Goal: Task Accomplishment & Management: Manage account settings

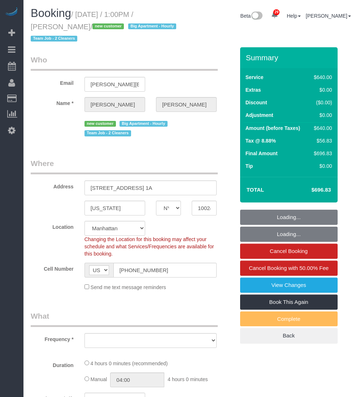
select select "NY"
select select "number:89"
select select "number:72"
select select "number:13"
select select "number:5"
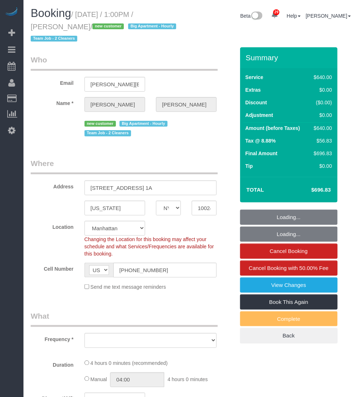
select select "object:1069"
select select "240"
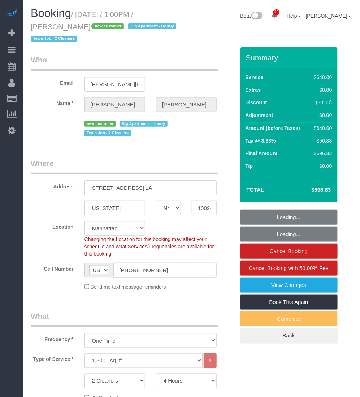
select select "spot1"
select select "object:1498"
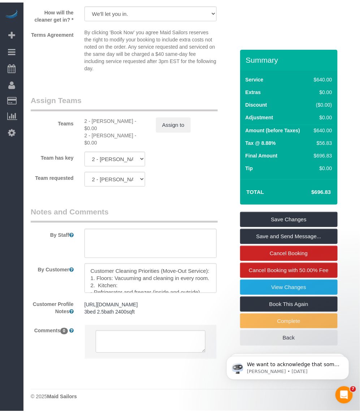
scroll to position [816, 0]
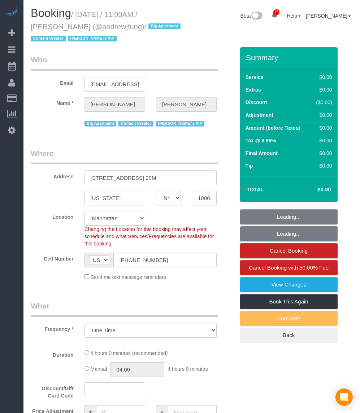
select select "NY"
select select "number:89"
select select "number:90"
select select "number:15"
select select "number:7"
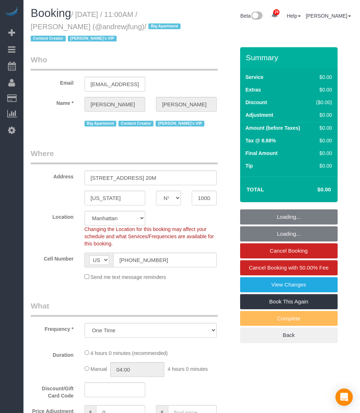
select select "object:1544"
select select "2"
select select "240"
select select "spot1"
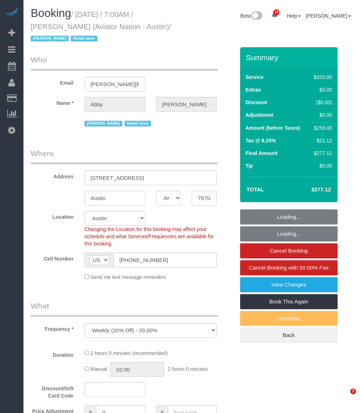
select select "[GEOGRAPHIC_DATA]"
select select "number:89"
select select "number:90"
select select "number:15"
select select "number:7"
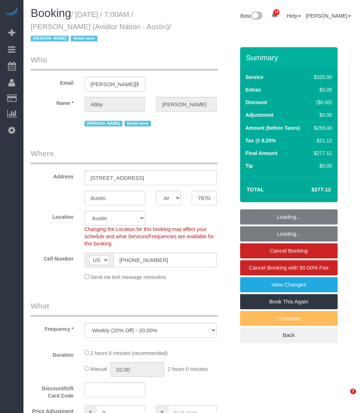
select select "2"
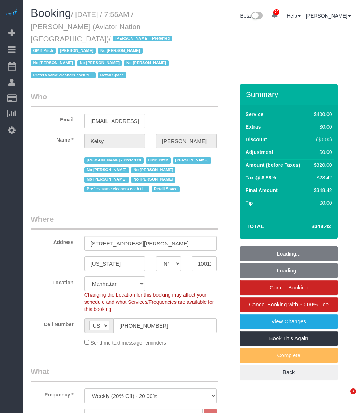
select select "NY"
select select "2"
select select "150"
select select "number:89"
select select "number:90"
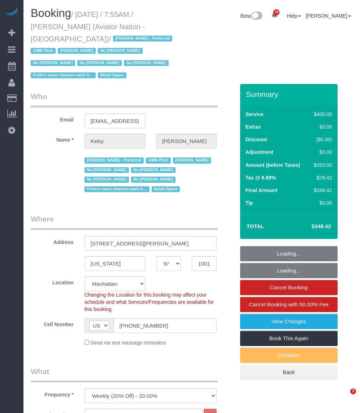
select select "number:15"
select select "number:5"
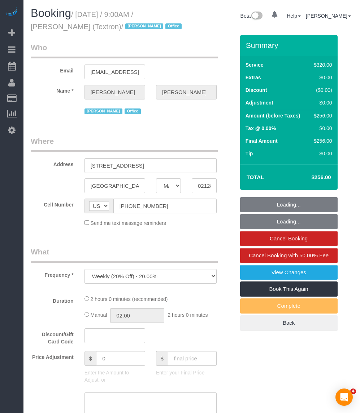
select select "MA"
select select "number:89"
select select "number:90"
select select "number:15"
select select "number:5"
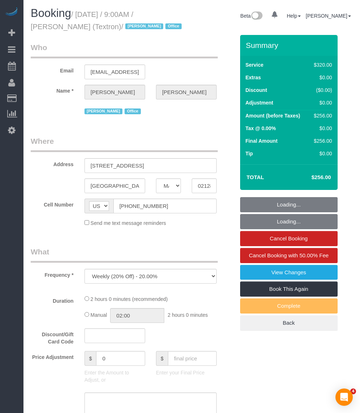
select select "object:1116"
select select "2"
select select "spot1"
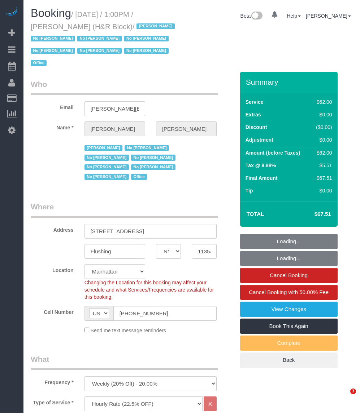
select select "NY"
select select "string:paypal"
select select "spot1"
select select "number:89"
select select "number:90"
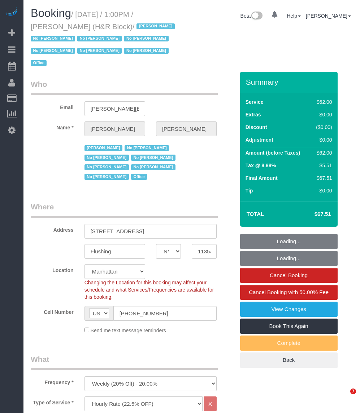
select select "number:15"
select select "number:7"
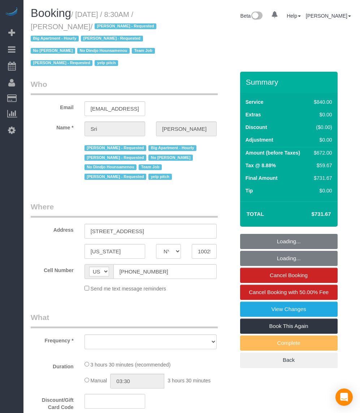
select select "NY"
select select "string:stripe-pm_1I87dt4VGloSiKo7CuPcnWZf"
select select "number:89"
select select "number:90"
select select "number:15"
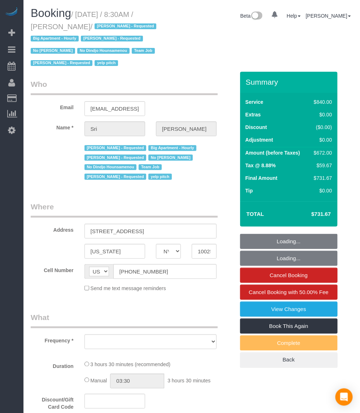
select select "number:5"
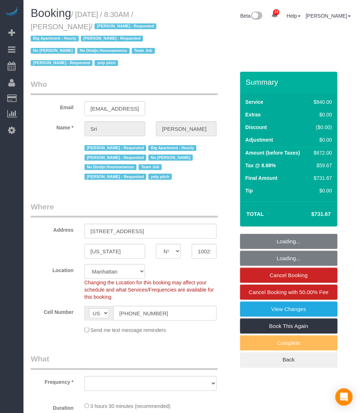
select select "object:1002"
select select "3"
select select "210"
select select "object:1536"
drag, startPoint x: 77, startPoint y: 13, endPoint x: 82, endPoint y: 24, distance: 12.1
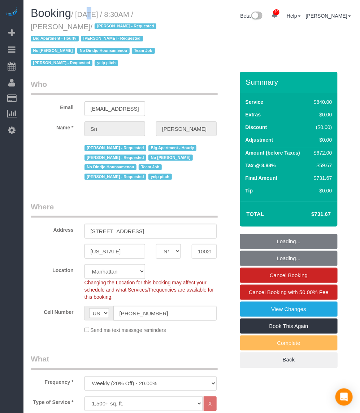
click at [82, 24] on small "/ September 29, 2025 / 8:30AM / Sri Narasimhan / Alketa Tomaj - Requested Big A…" at bounding box center [95, 38] width 128 height 57
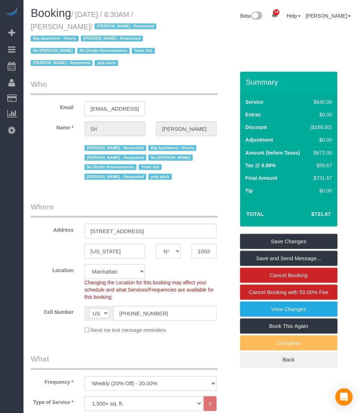
drag, startPoint x: 82, startPoint y: 24, endPoint x: 71, endPoint y: 17, distance: 13.4
click at [71, 17] on span "Booking" at bounding box center [51, 13] width 40 height 13
drag, startPoint x: 77, startPoint y: 12, endPoint x: 80, endPoint y: 24, distance: 12.7
click at [80, 24] on small "/ September 29, 2025 / 8:30AM / Sri Narasimhan / Alketa Tomaj - Requested Big A…" at bounding box center [95, 38] width 128 height 57
drag, startPoint x: 80, startPoint y: 24, endPoint x: 80, endPoint y: 12, distance: 12.6
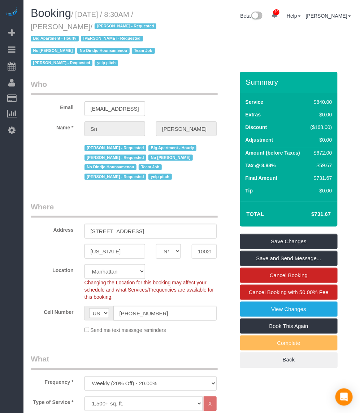
click at [80, 12] on small "/ September 29, 2025 / 8:30AM / Sri Narasimhan / Alketa Tomaj - Requested Big A…" at bounding box center [95, 38] width 128 height 57
drag, startPoint x: 80, startPoint y: 11, endPoint x: 82, endPoint y: 22, distance: 11.3
click at [82, 22] on h1 "Booking / September 29, 2025 / 8:30AM / Sri Narasimhan / Alketa Tomaj - Request…" at bounding box center [108, 37] width 155 height 61
copy small "September 29, 2025 / 8:30AM / Sri Narasimhan"
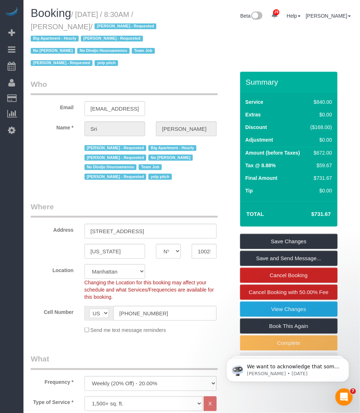
click at [219, 46] on div "Booking / September 29, 2025 / 8:30AM / Sri Narasimhan / Alketa Tomaj - Request…" at bounding box center [191, 39] width 333 height 65
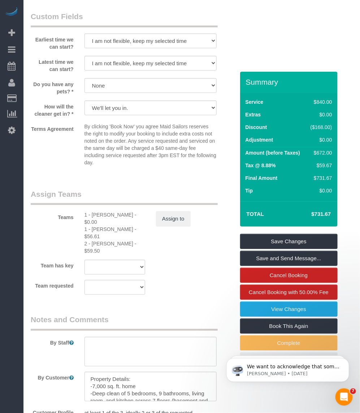
scroll to position [857, 0]
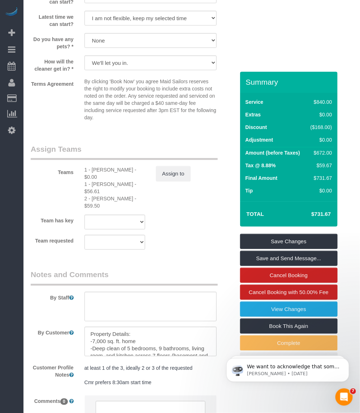
click at [98, 170] on div "1 - Chrisdarline Gedeus Cineas - $0.00" at bounding box center [114, 173] width 61 height 14
copy div "Chrisdarline"
click at [98, 183] on div "1 - Julian Talavera - $56.61" at bounding box center [114, 188] width 61 height 14
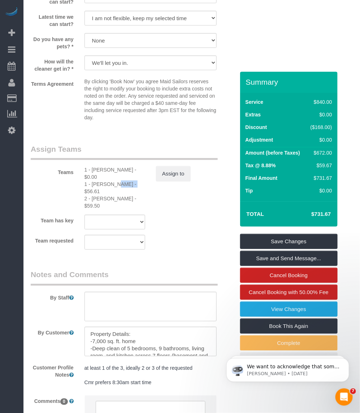
copy div "Julian"
click at [92, 195] on div "1 - Julian Talavera - $56.61" at bounding box center [114, 188] width 61 height 14
drag, startPoint x: 92, startPoint y: 195, endPoint x: 108, endPoint y: 199, distance: 16.6
click at [108, 199] on div "2 - Katherine Poveda - $59.50" at bounding box center [114, 202] width 61 height 14
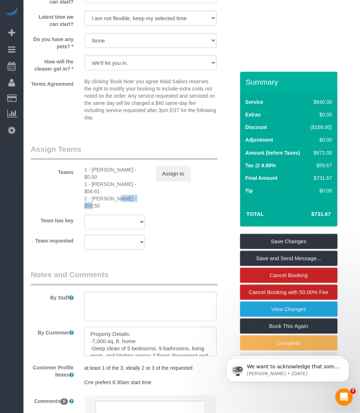
click at [108, 199] on div "2 - Katherine Poveda - $59.50" at bounding box center [114, 202] width 61 height 14
copy div "Katherine"
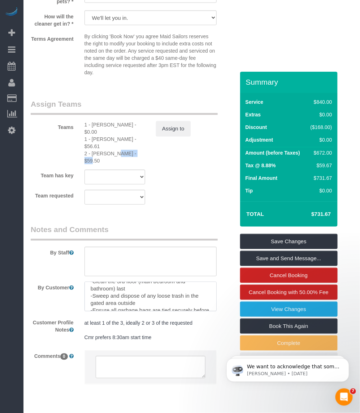
scroll to position [86, 0]
click at [100, 138] on div "1 - Julian Talavera - $56.61" at bounding box center [114, 143] width 61 height 14
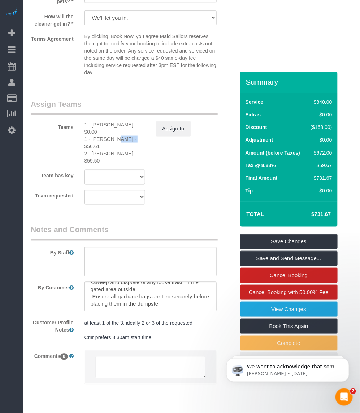
click at [100, 138] on div "1 - Julian Talavera - $56.61" at bounding box center [114, 143] width 61 height 14
copy div "Julian"
click at [108, 153] on div "2 - Katherine Poveda - $59.50" at bounding box center [114, 157] width 61 height 14
copy div "Katherine"
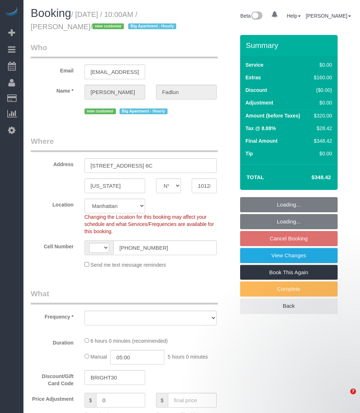
select select "NY"
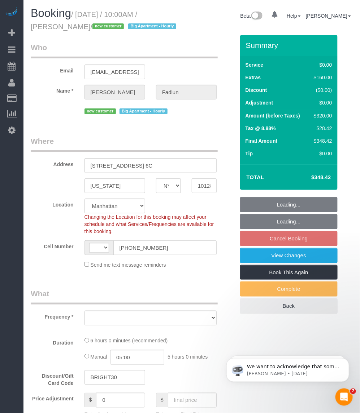
select select "string:[GEOGRAPHIC_DATA]"
select select "object:821"
select select "string:stripe-pm_1SCOFE4VGloSiKo785BX6QMQ"
select select "number:89"
select select "number:90"
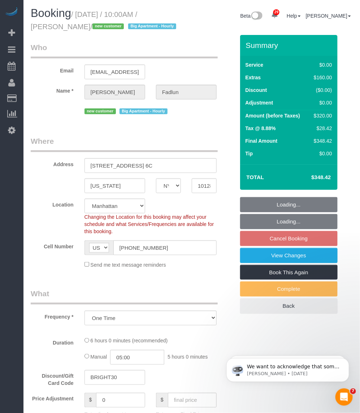
select select "number:15"
select select "number:5"
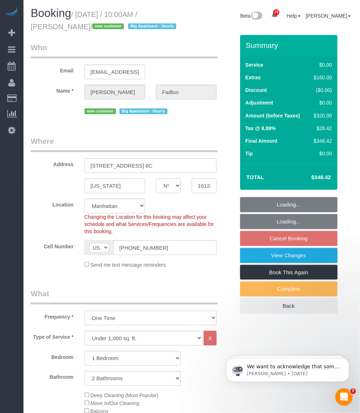
select select "object:1073"
select select "1"
select select "2"
select select "spot2"
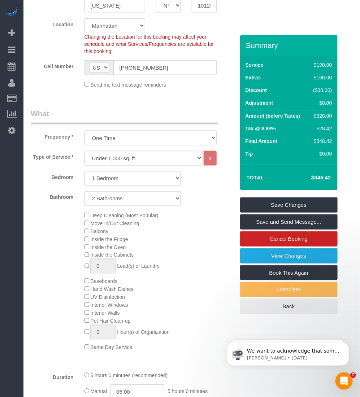
scroll to position [225, 0]
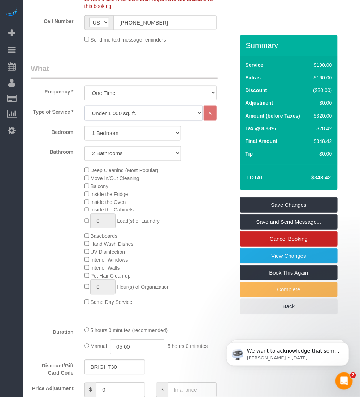
click at [133, 115] on select "Under 1,000 sq. ft. 1,001 - 1,500 sq. ft. 1,500+ sq. ft. Custom Cleaning Office…" at bounding box center [143, 113] width 118 height 15
click at [317, 181] on td "$348.42" at bounding box center [309, 177] width 47 height 18
copy div "$348.42 Save Changes Save and Send Message... Cancel Booking View Changes Book …"
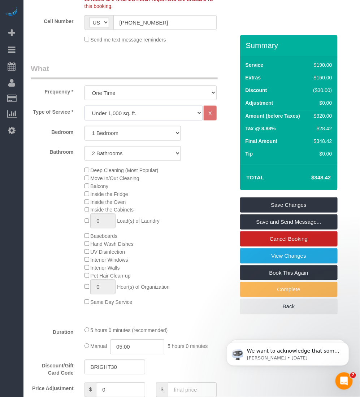
drag, startPoint x: 143, startPoint y: 115, endPoint x: 139, endPoint y: 118, distance: 4.9
click at [143, 115] on select "Under 1,000 sq. ft. 1,001 - 1,500 sq. ft. 1,500+ sq. ft. Custom Cleaning Office…" at bounding box center [143, 113] width 118 height 15
select select "308"
click at [84, 106] on select "Under 1,000 sq. ft. 1,001 - 1,500 sq. ft. 1,500+ sq. ft. Custom Cleaning Office…" at bounding box center [143, 113] width 118 height 15
select select "1"
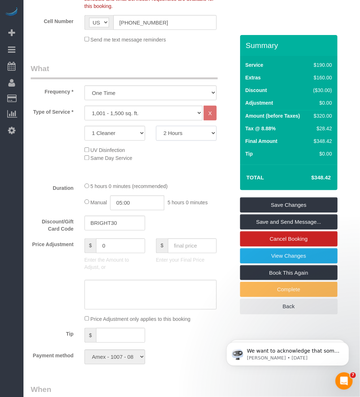
click at [190, 136] on select "2 Hours 2.5 Hours 3 Hours 3.5 Hours 4 Hours 4.5 Hours 5 Hours 5.5 Hours 6 Hours…" at bounding box center [186, 133] width 61 height 15
select select "300"
click at [156, 126] on select "2 Hours 2.5 Hours 3 Hours 3.5 Hours 4 Hours 4.5 Hours 5 Hours 5.5 Hours 6 Hours…" at bounding box center [186, 133] width 61 height 15
click at [326, 179] on h4 "$402.86" at bounding box center [309, 178] width 41 height 6
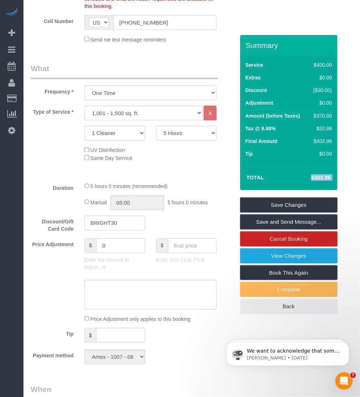
click at [326, 179] on h4 "$402.86" at bounding box center [309, 178] width 41 height 6
copy div "$402.86 Save Changes Save and Send Message... Cancel Booking View Changes Book …"
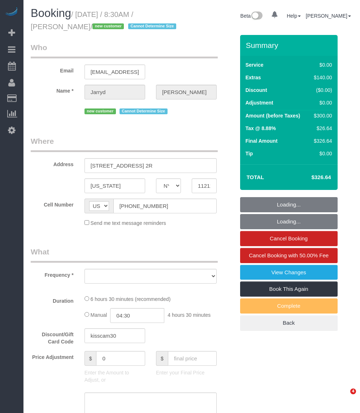
select select "NY"
select select "object:825"
select select "string:stripe-pm_1SB2hk4VGloSiKo7wBMXRqYv"
select select "2"
select select "number:89"
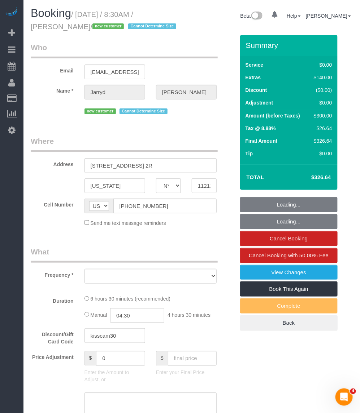
select select "number:69"
select select "number:15"
select select "number:5"
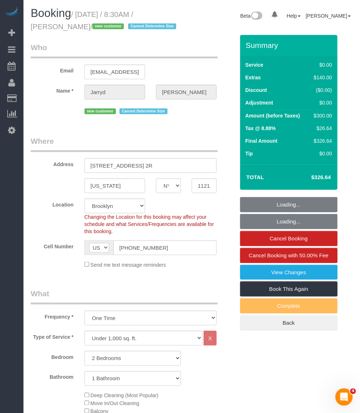
select select "object:1077"
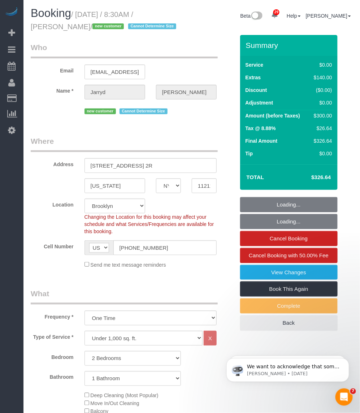
click at [31, 28] on small "/ September 29, 2025 / 8:30AM / Jarryd Boyd / new customer Cannot Determine Size" at bounding box center [105, 20] width 148 height 20
select select "2"
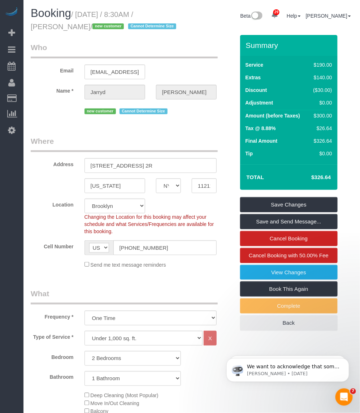
click at [76, 13] on small "/ September 29, 2025 / 8:30AM / Jarryd Boyd / new customer Cannot Determine Size" at bounding box center [105, 20] width 148 height 20
drag, startPoint x: 79, startPoint y: 12, endPoint x: 70, endPoint y: 26, distance: 16.7
click at [70, 26] on small "/ September 29, 2025 / 8:30AM / Jarryd Boyd / new customer Cannot Determine Size" at bounding box center [105, 20] width 148 height 20
copy small "September 29, 2025 / 8:30AM / Jarryd Boyd"
click at [132, 249] on input "(850) 545-6938" at bounding box center [164, 248] width 103 height 15
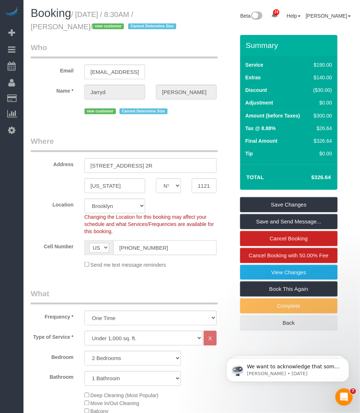
click at [132, 249] on input "(850) 545-6938" at bounding box center [164, 248] width 103 height 15
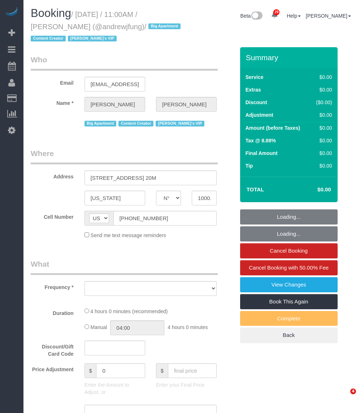
select select "NY"
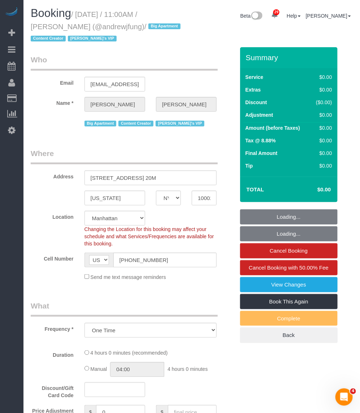
select select "object:1124"
select select "string:stripe-pm_1QiJxn4VGloSiKo7Fhgdkn6Z"
select select "2"
select select "240"
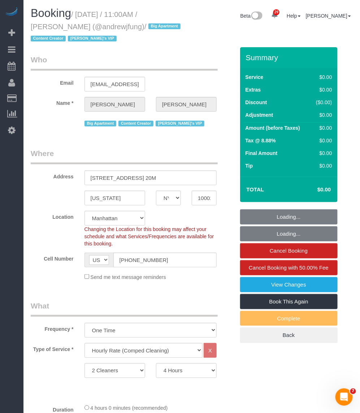
select select "spot1"
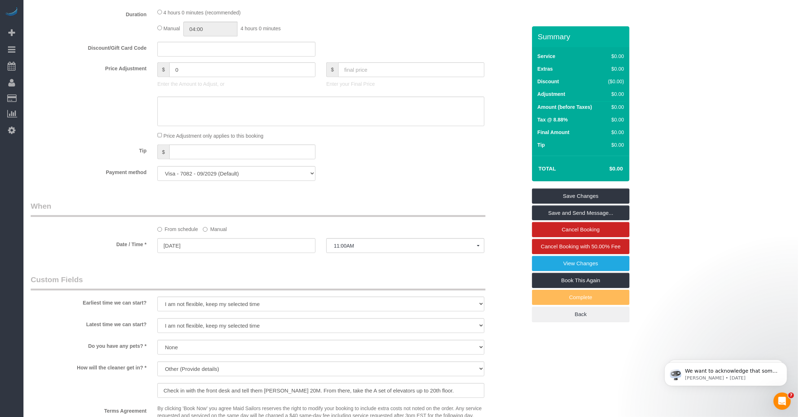
scroll to position [496, 0]
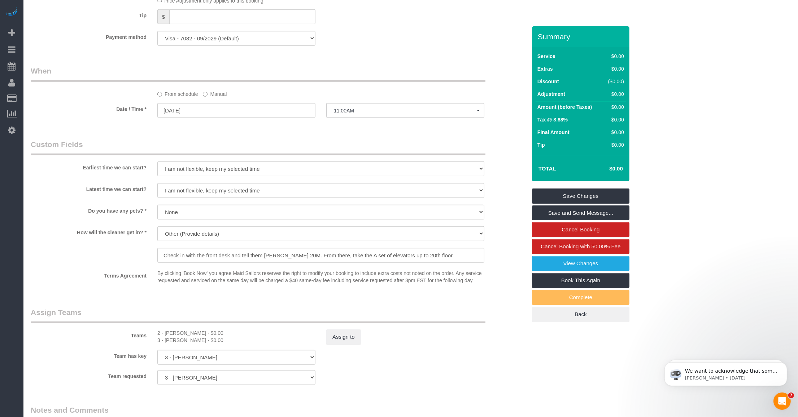
click at [171, 336] on div "2 - [PERSON_NAME] - $0.00" at bounding box center [236, 333] width 158 height 7
click at [171, 331] on div "2 - [PERSON_NAME] - $0.00" at bounding box center [236, 333] width 158 height 7
click at [170, 331] on div "2 - [PERSON_NAME] - $0.00" at bounding box center [236, 333] width 158 height 7
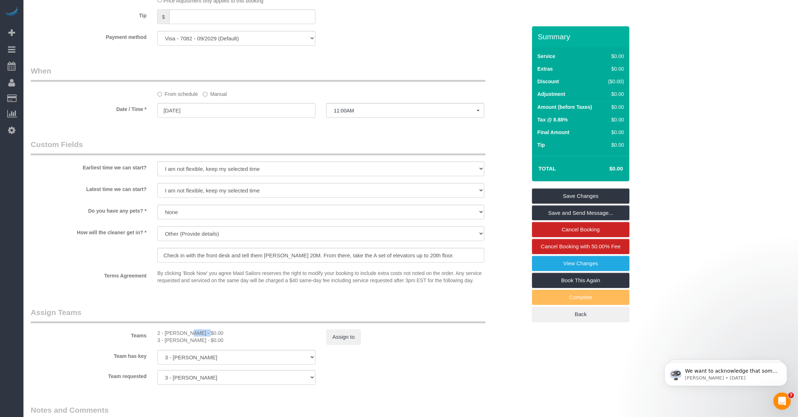
copy div "[PERSON_NAME]"
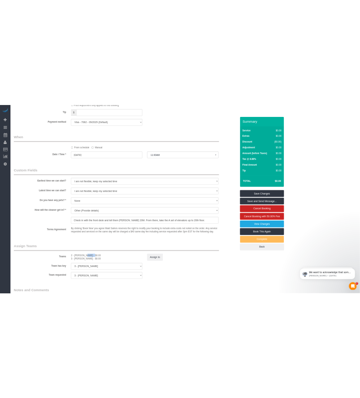
scroll to position [541, 0]
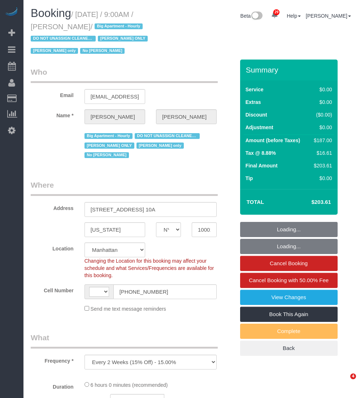
select select "NY"
select select "number:89"
select select "number:73"
select select "number:15"
select select "number:5"
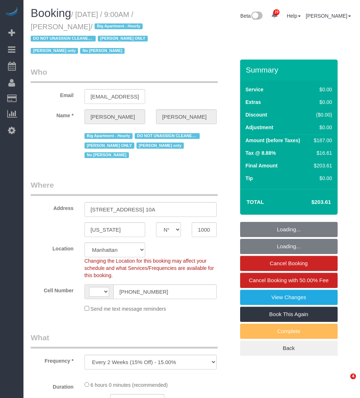
select select "object:1097"
select select "string:[GEOGRAPHIC_DATA]"
select select "spot1"
select select "2"
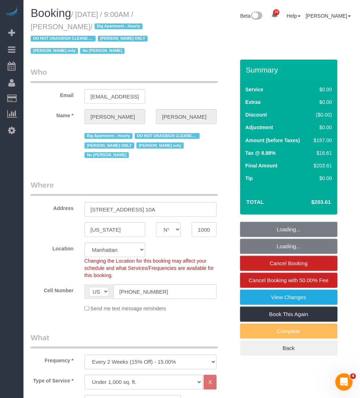
select select "string:stripe-pm_1RRmor4VGloSiKo75q03orw4"
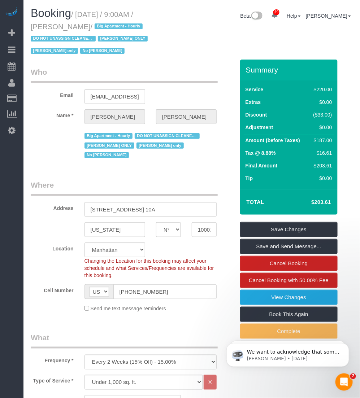
drag, startPoint x: 89, startPoint y: 26, endPoint x: 31, endPoint y: 28, distance: 57.8
click at [31, 28] on small "/ [DATE] / 9:00AM / [PERSON_NAME] / Big Apartment - Hourly DO NOT UNASSIGN CLEA…" at bounding box center [90, 32] width 119 height 45
copy small "[PERSON_NAME]"
click at [84, 13] on small "/ [DATE] / 9:00AM / [PERSON_NAME] / Big Apartment - Hourly DO NOT UNASSIGN CLEA…" at bounding box center [90, 32] width 119 height 45
drag, startPoint x: 79, startPoint y: 13, endPoint x: 87, endPoint y: 25, distance: 15.0
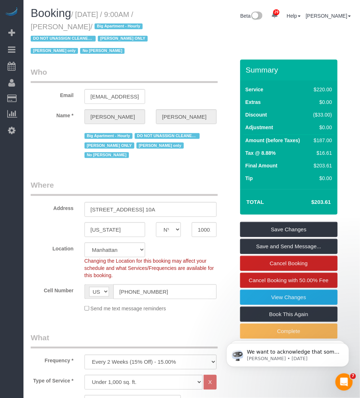
click at [87, 25] on small "/ [DATE] / 9:00AM / [PERSON_NAME] / Big Apartment - Hourly DO NOT UNASSIGN CLEA…" at bounding box center [90, 32] width 119 height 45
copy small "[DATE] / 9:00AM / [PERSON_NAME]"
drag, startPoint x: 65, startPoint y: 24, endPoint x: 70, endPoint y: 23, distance: 5.3
click at [66, 23] on small "/ [DATE] / 9:00AM / [PERSON_NAME] / Big Apartment - Hourly DO NOT UNASSIGN CLEA…" at bounding box center [90, 32] width 119 height 45
click at [90, 21] on h1 "Booking / [DATE] / 9:00AM / [PERSON_NAME] / Big Apartment - Hourly DO NOT UNASS…" at bounding box center [108, 31] width 155 height 49
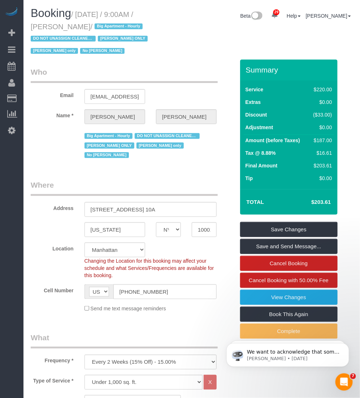
drag, startPoint x: 89, startPoint y: 25, endPoint x: 30, endPoint y: 27, distance: 58.9
click at [30, 27] on div "Booking / September 29, 2025 / 9:00AM / Cheryl-Rose Cruz / Big Apartment - Hour…" at bounding box center [108, 33] width 166 height 52
copy small "[PERSON_NAME]"
click at [44, 24] on small "/ September 29, 2025 / 9:00AM / Cheryl-Rose Cruz / Big Apartment - Hourly DO NO…" at bounding box center [90, 32] width 119 height 45
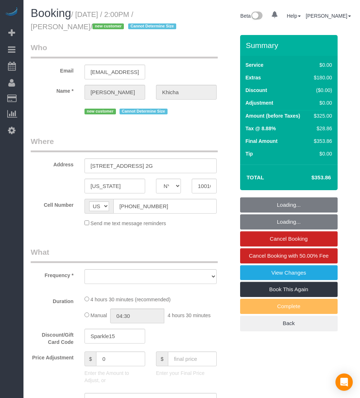
select select "NY"
select select "string:stripe-pm_1SAdRf4VGloSiKo7zYrfcx6t"
select select "1"
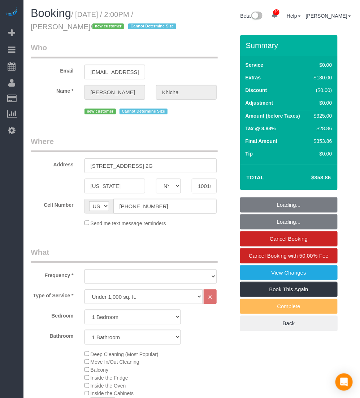
select select "object:926"
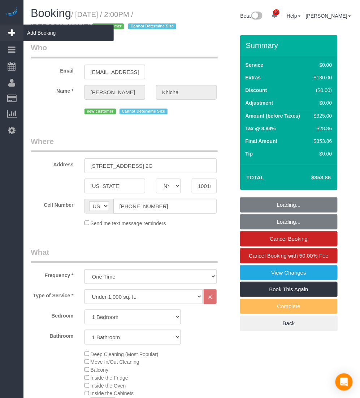
select select "spot1"
select select "number:62"
select select "number:90"
select select "number:15"
select select "number:5"
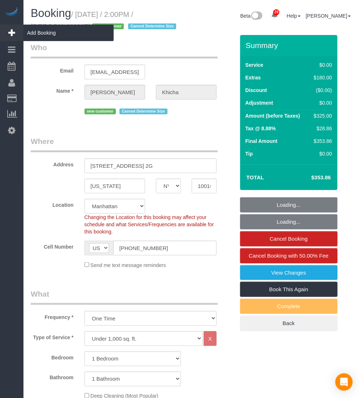
select select "object:1500"
select select "1"
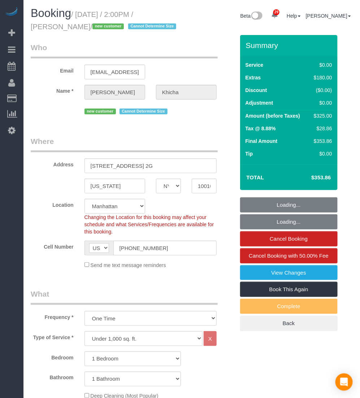
drag, startPoint x: 87, startPoint y: 27, endPoint x: 32, endPoint y: 22, distance: 54.7
click at [32, 22] on h1 "Booking / September 29, 2025 / 2:00PM / Sangeeta Khicha / new customer Cannot D…" at bounding box center [108, 19] width 155 height 25
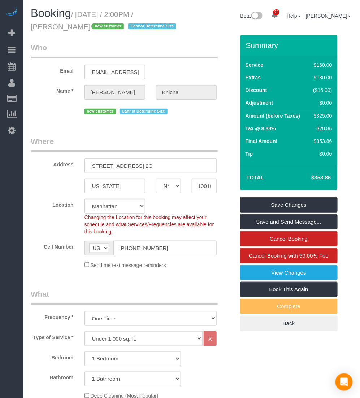
copy small "Sangeeta Khicha"
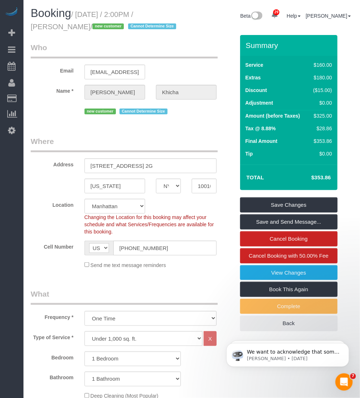
click at [83, 12] on small "/ September 29, 2025 / 2:00PM / Sangeeta Khicha / new customer Cannot Determine…" at bounding box center [105, 20] width 148 height 20
drag, startPoint x: 78, startPoint y: 13, endPoint x: 85, endPoint y: 29, distance: 18.4
click at [85, 29] on small "/ September 29, 2025 / 2:00PM / Sangeeta Khicha / new customer Cannot Determine…" at bounding box center [105, 20] width 148 height 20
copy small "September 29, 2025 / 2:00PM / Sangeeta Khicha"
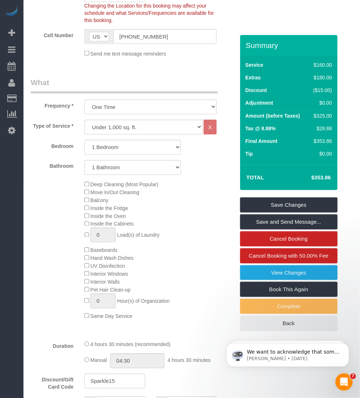
scroll to position [76, 0]
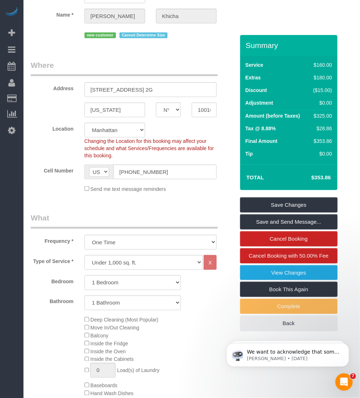
click at [75, 214] on legend "What" at bounding box center [124, 220] width 187 height 16
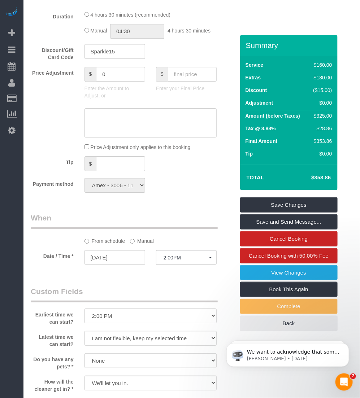
scroll to position [767, 0]
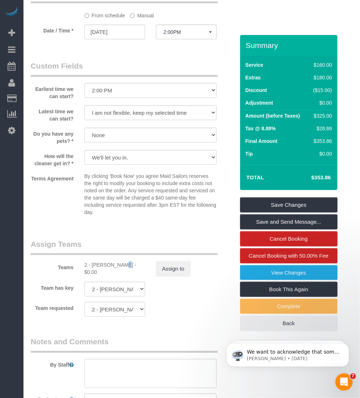
click at [97, 263] on div "2 - Alketa Tomaj - $0.00" at bounding box center [114, 268] width 61 height 14
click at [92, 262] on div "2 - Alketa Tomaj - $0.00" at bounding box center [114, 268] width 61 height 14
copy div "Alketa"
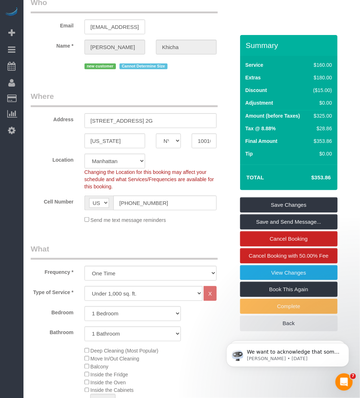
scroll to position [0, 0]
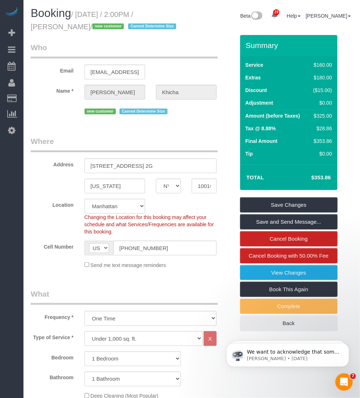
drag, startPoint x: 84, startPoint y: 28, endPoint x: 31, endPoint y: 27, distance: 53.4
click at [31, 27] on small "/ September 29, 2025 / 2:00PM / Sangeeta Khicha / new customer Cannot Determine…" at bounding box center [105, 20] width 148 height 20
copy small "Sangeeta Khicha"
click at [263, 291] on link "Book This Again" at bounding box center [288, 289] width 97 height 15
select select "NY"
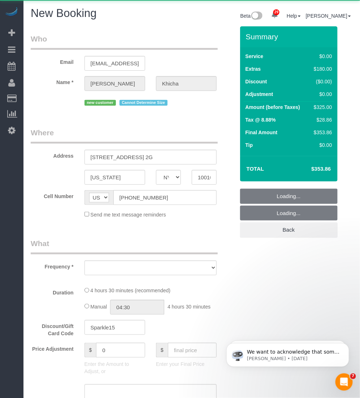
select select "object:2228"
select select "string:stripe-pm_1SAdRf4VGloSiKo7zYrfcx6t"
select select "number:62"
select select "number:90"
select select "number:15"
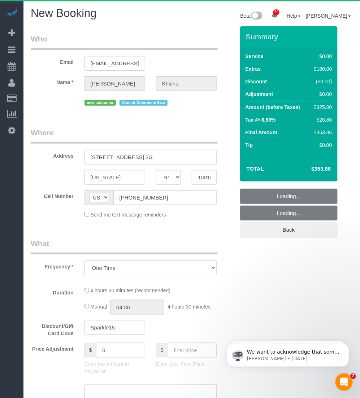
select select "number:5"
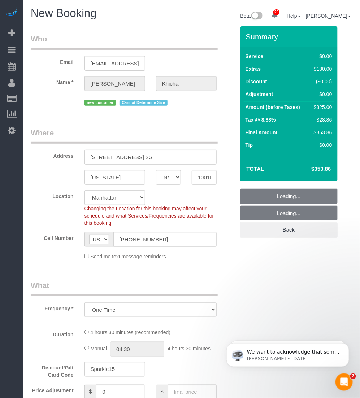
select select "object:2795"
select select "1"
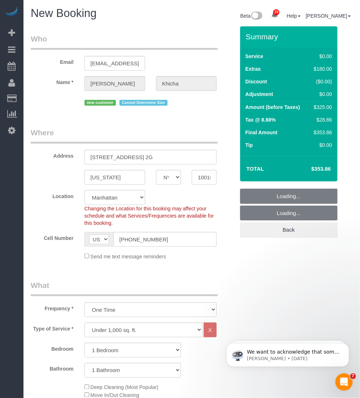
select select "1"
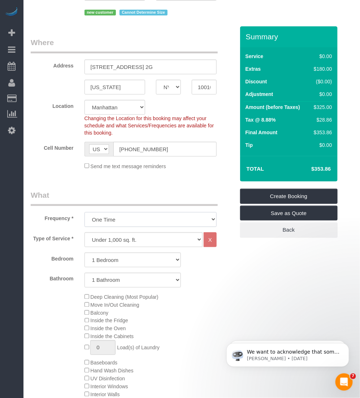
drag, startPoint x: 123, startPoint y: 225, endPoint x: 131, endPoint y: 223, distance: 8.4
click at [123, 224] on select "One Time Weekly (20% Off) - 20.00% Every 2 Weeks (15% Off) - 15.00% Every 4 Wee…" at bounding box center [150, 219] width 132 height 15
select select "object:2938"
select select "1"
select select "object:2939"
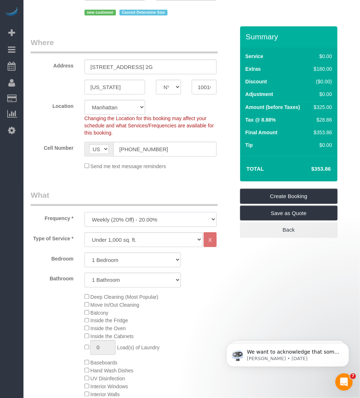
click at [84, 212] on select "One Time Weekly (20% Off) - 20.00% Every 2 Weeks (15% Off) - 15.00% Every 4 Wee…" at bounding box center [150, 219] width 132 height 15
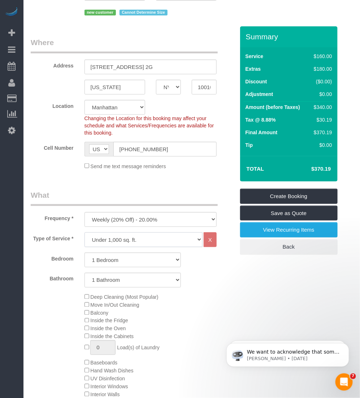
click at [132, 239] on select "Under 1,000 sq. ft. 1,001 - 1,500 sq. ft. 1,500+ sq. ft. Custom Cleaning Office…" at bounding box center [143, 239] width 118 height 15
click at [84, 232] on select "Under 1,000 sq. ft. 1,001 - 1,500 sq. ft. 1,500+ sq. ft. Custom Cleaning Office…" at bounding box center [143, 239] width 118 height 15
click at [112, 284] on select "1 Bathroom 2 Bathrooms" at bounding box center [132, 280] width 96 height 15
click at [84, 273] on select "1 Bathroom 2 Bathrooms" at bounding box center [132, 280] width 96 height 15
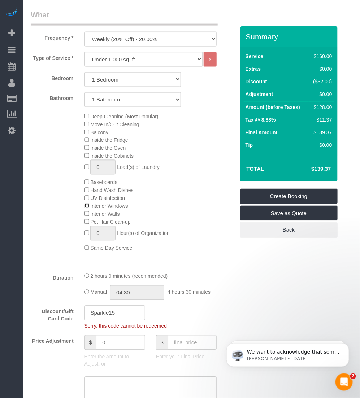
scroll to position [316, 0]
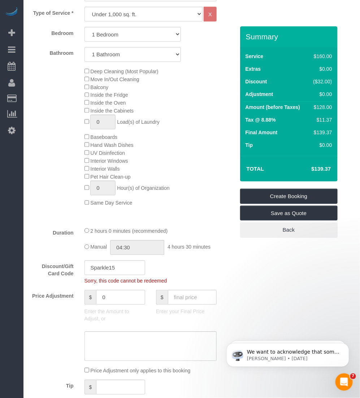
click at [84, 243] on div "Manual 04:30 4 hours 30 minutes" at bounding box center [150, 247] width 132 height 15
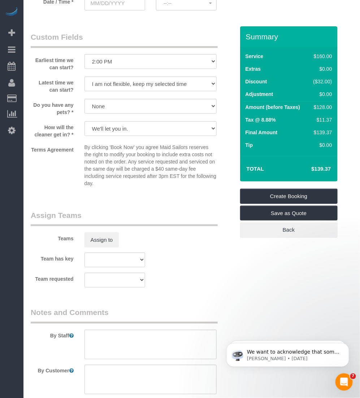
scroll to position [748, 0]
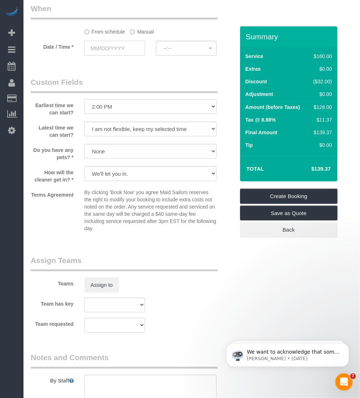
click at [116, 50] on input "text" at bounding box center [114, 48] width 61 height 15
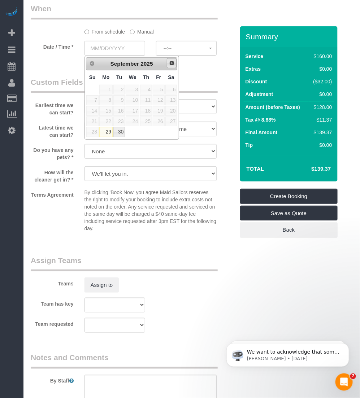
click at [174, 62] on span "Next" at bounding box center [172, 63] width 6 height 6
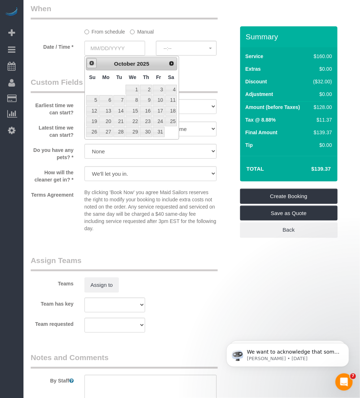
click at [91, 66] on link "Prev" at bounding box center [92, 63] width 10 height 10
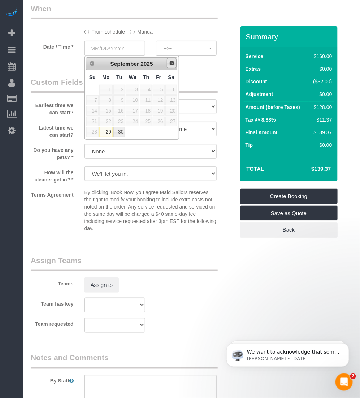
click at [170, 62] on span "Next" at bounding box center [172, 63] width 6 height 6
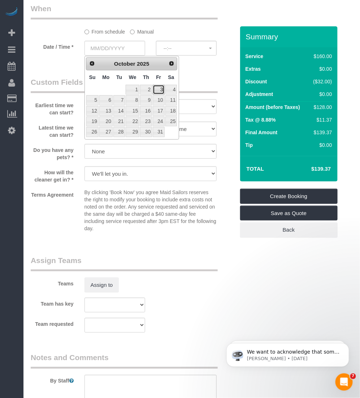
click at [159, 89] on link "3" at bounding box center [159, 90] width 12 height 10
type input "10/03/2025"
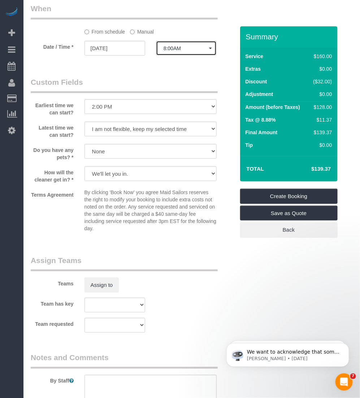
click at [186, 47] on span "8:00AM" at bounding box center [185, 48] width 45 height 6
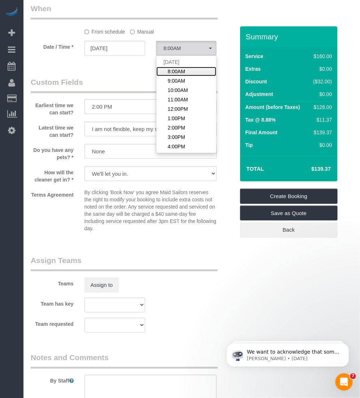
click at [181, 71] on span "8:00AM" at bounding box center [175, 71] width 17 height 7
select select "spot89"
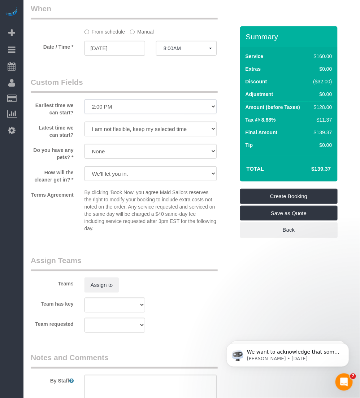
click at [131, 107] on select "I am not flexible, keep my selected time 8:00 AM 9:00 AM 10:00 AM 11:00 AM 12:0…" at bounding box center [150, 106] width 132 height 15
select select "number:56"
click at [84, 99] on select "I am not flexible, keep my selected time 8:00 AM 9:00 AM 10:00 AM 11:00 AM 12:0…" at bounding box center [150, 106] width 132 height 15
click at [125, 131] on select "I am not flexible, keep my selected time 8:00 AM 9:00 AM 10:00 AM 11:00 AM 12:0…" at bounding box center [150, 129] width 132 height 15
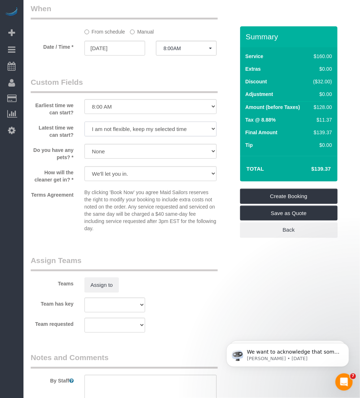
click at [125, 131] on select "I am not flexible, keep my selected time 8:00 AM 9:00 AM 10:00 AM 11:00 AM 12:0…" at bounding box center [150, 129] width 132 height 15
click at [52, 137] on label "Latest time we can start?" at bounding box center [52, 130] width 54 height 17
click at [115, 130] on select "I am not flexible, keep my selected time 8:00 AM 9:00 AM 10:00 AM 11:00 AM 12:0…" at bounding box center [150, 129] width 132 height 15
select select "number:75"
click at [84, 122] on select "I am not flexible, keep my selected time 8:00 AM 9:00 AM 10:00 AM 11:00 AM 12:0…" at bounding box center [150, 129] width 132 height 15
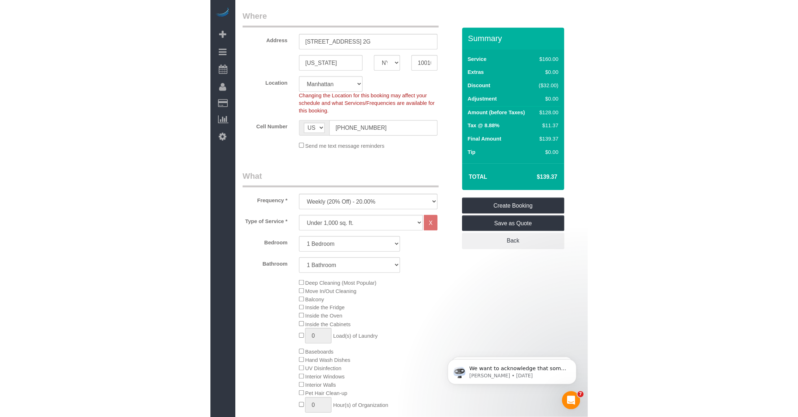
scroll to position [0, 0]
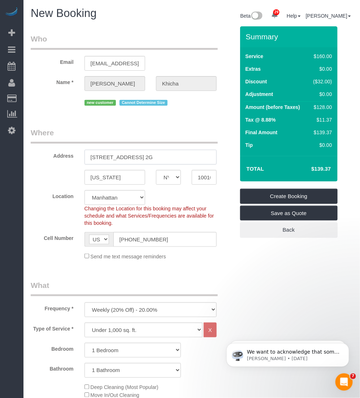
click at [167, 151] on input "21 East 22nd Street Apt. 2G" at bounding box center [150, 157] width 132 height 15
click at [140, 155] on input "21 East 22nd Street Apt. 2G" at bounding box center [150, 157] width 132 height 15
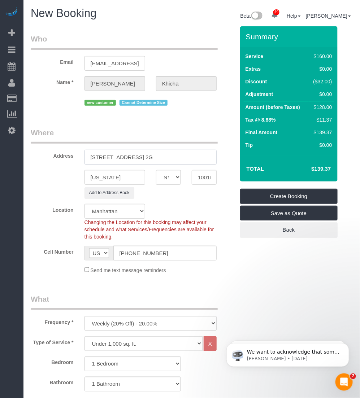
click at [99, 157] on input "21 East 22nd Street, Apt. 2G" at bounding box center [150, 157] width 132 height 15
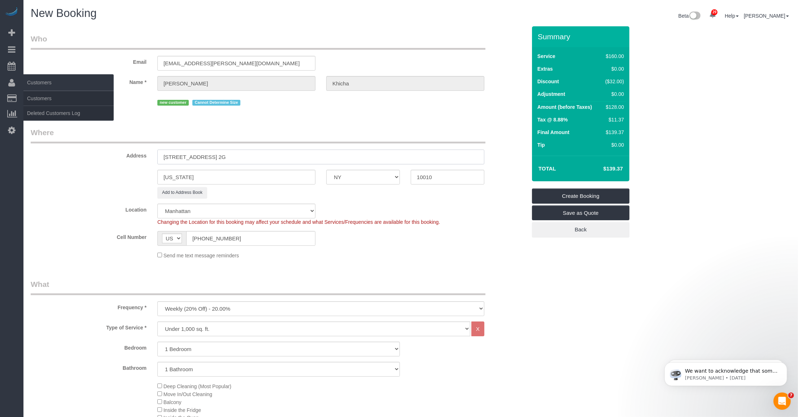
type input "21 East 22nd Street, Apt. 2G"
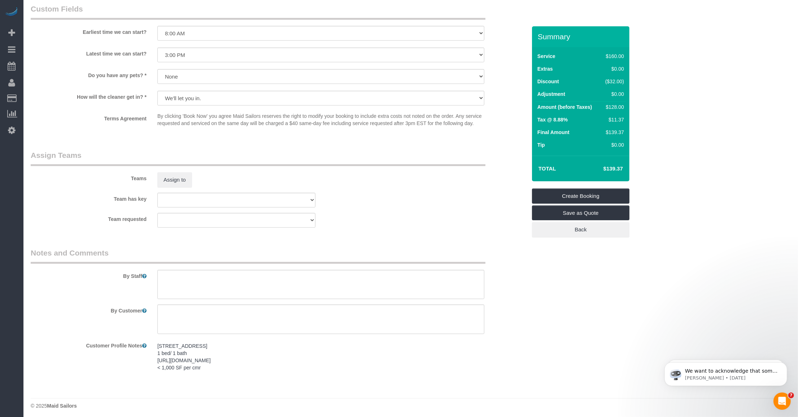
scroll to position [631, 0]
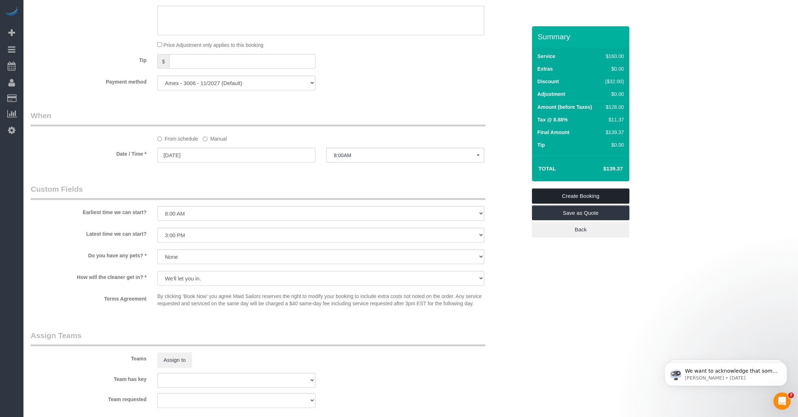
click at [359, 192] on link "Create Booking" at bounding box center [580, 196] width 97 height 15
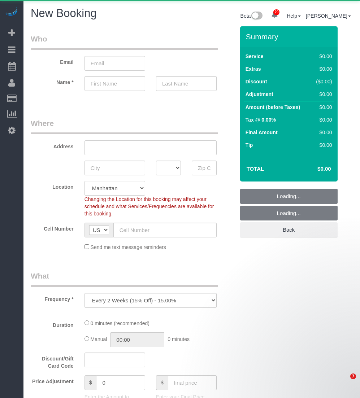
select select "number:89"
select select "number:90"
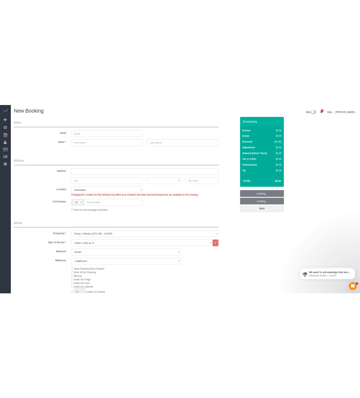
scroll to position [180, 0]
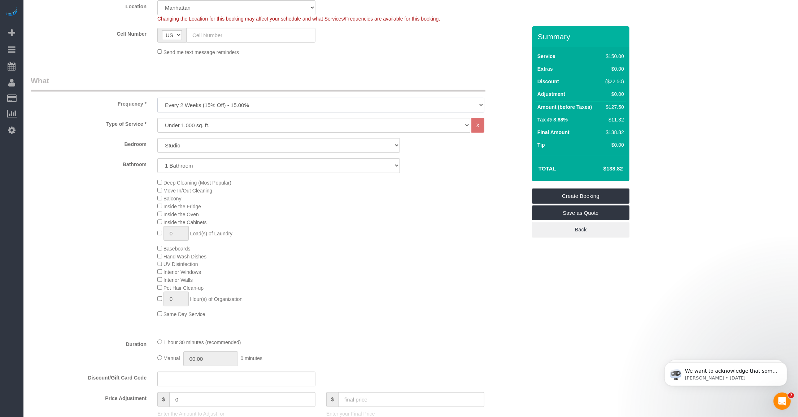
click at [251, 110] on select "One Time Weekly (20% Off) - 20.00% Every 2 Weeks (15% Off) - 15.00% Every 4 Wee…" at bounding box center [320, 105] width 327 height 15
select select "object:2155"
click at [157, 98] on select "One Time Weekly (20% Off) - 20.00% Every 2 Weeks (15% Off) - 15.00% Every 4 Wee…" at bounding box center [320, 105] width 327 height 15
click at [243, 124] on select "Under 1,000 sq. ft. 1,001 - 1,500 sq. ft. 1,500+ sq. ft. Custom Cleaning Office…" at bounding box center [313, 125] width 313 height 15
click at [157, 118] on select "Under 1,000 sq. ft. 1,001 - 1,500 sq. ft. 1,500+ sq. ft. Custom Cleaning Office…" at bounding box center [313, 125] width 313 height 15
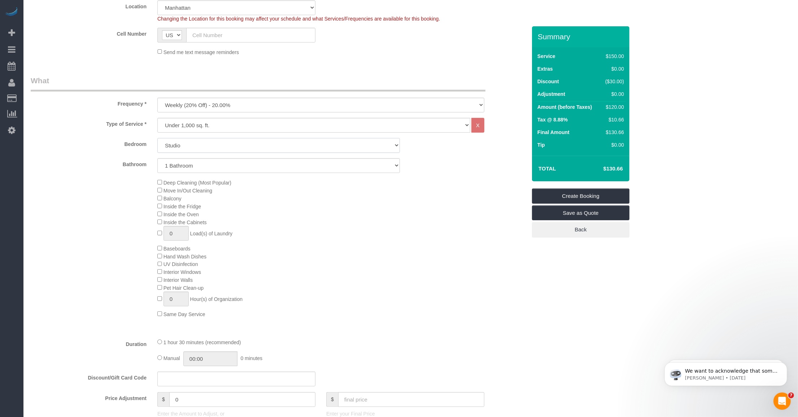
drag, startPoint x: 247, startPoint y: 151, endPoint x: 237, endPoint y: 153, distance: 10.5
click at [242, 151] on select "Studio 1 Bedroom 2 Bedrooms 3 Bedrooms" at bounding box center [278, 145] width 242 height 15
click at [225, 144] on select "Studio 1 Bedroom 2 Bedrooms 3 Bedrooms" at bounding box center [278, 145] width 242 height 15
select select "1"
click at [157, 138] on select "Studio 1 Bedroom 2 Bedrooms 3 Bedrooms" at bounding box center [278, 145] width 242 height 15
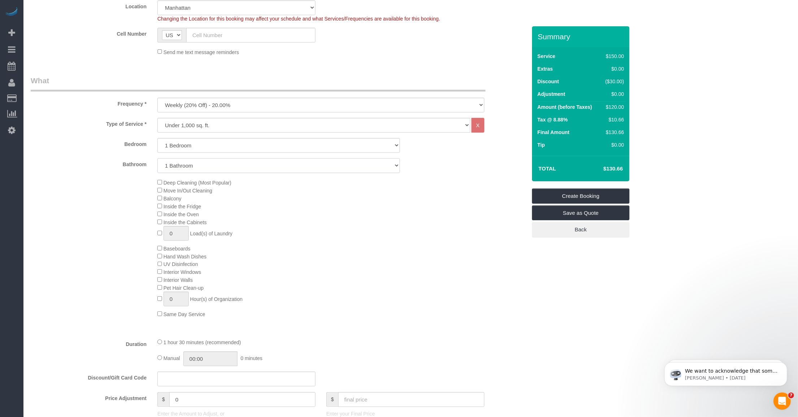
click at [202, 166] on select "1 Bathroom 2 Bathrooms" at bounding box center [278, 165] width 242 height 15
click at [157, 158] on select "1 Bathroom 2 Bathrooms" at bounding box center [278, 165] width 242 height 15
click at [359, 302] on div "Deep Cleaning (Most Popular) Move In/Out Cleaning Balcony Inside the Fridge Ins…" at bounding box center [342, 249] width 380 height 140
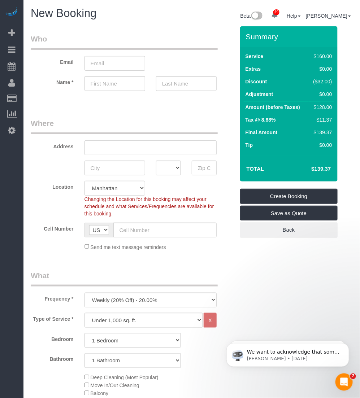
scroll to position [45, 0]
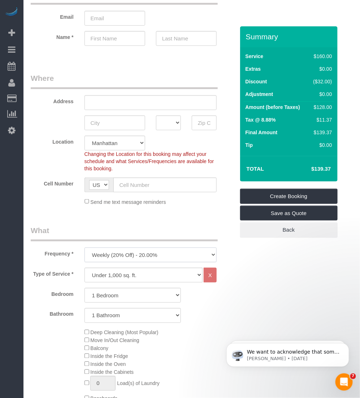
click at [132, 250] on select "One Time Weekly (20% Off) - 20.00% Every 2 Weeks (15% Off) - 15.00% Every 4 Wee…" at bounding box center [150, 254] width 132 height 15
select select "object:2153"
click at [84, 247] on select "One Time Weekly (20% Off) - 20.00% Every 2 Weeks (15% Off) - 15.00% Every 4 Wee…" at bounding box center [150, 254] width 132 height 15
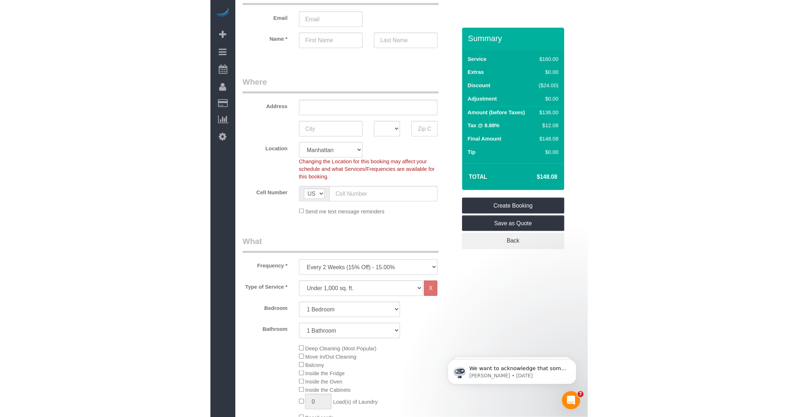
scroll to position [0, 0]
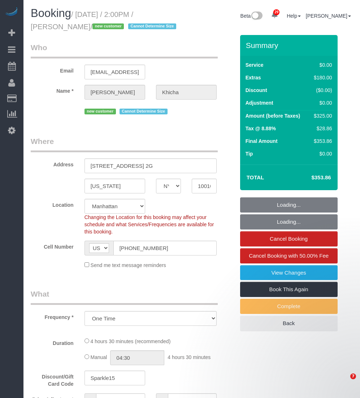
select select "NY"
select select "number:62"
select select "number:90"
select select "number:15"
select select "number:5"
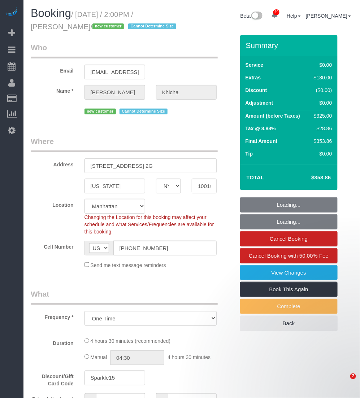
select select "object:1077"
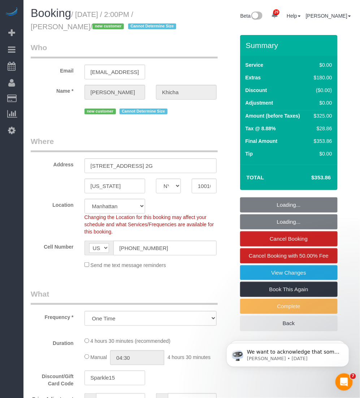
select select "string:stripe-pm_1SAdRf4VGloSiKo7zYrfcx6t"
select select "1"
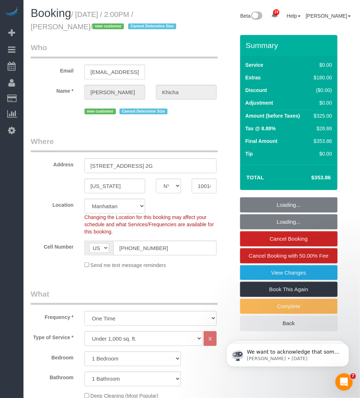
select select "spot1"
select select "1"
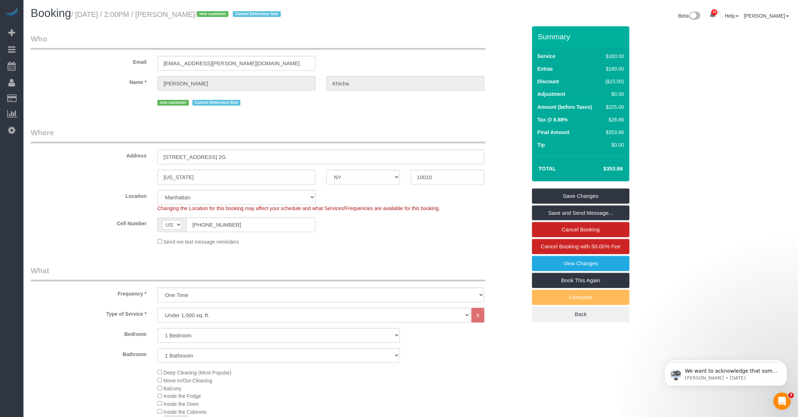
drag, startPoint x: 79, startPoint y: 14, endPoint x: 235, endPoint y: 15, distance: 156.6
click at [235, 15] on small "/ [DATE] / 2:00PM / [PERSON_NAME] / new customer Cannot Determine Size" at bounding box center [177, 14] width 212 height 8
copy small "[DATE] / 2:00PM / [PERSON_NAME]"
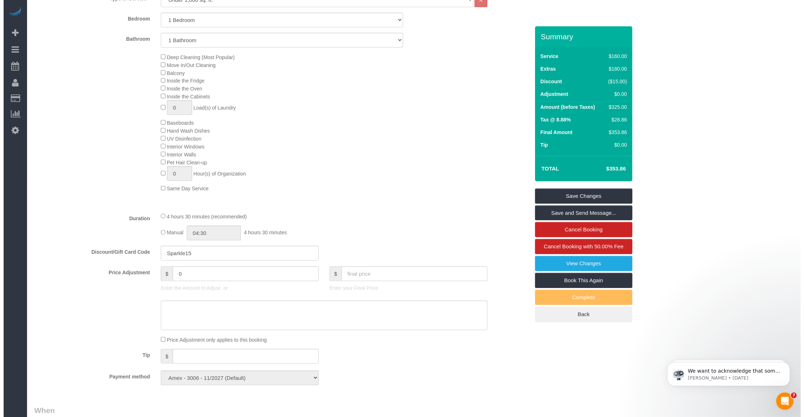
scroll to position [225, 0]
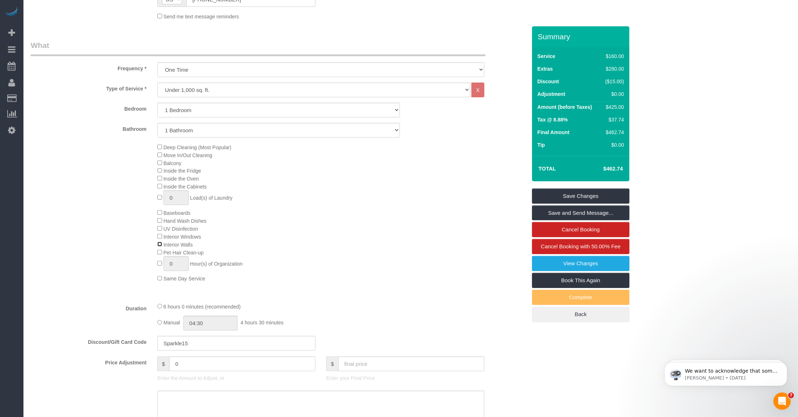
select select "spot45"
drag, startPoint x: 603, startPoint y: 170, endPoint x: 612, endPoint y: 170, distance: 9.0
click at [359, 170] on h4 "$462.74" at bounding box center [601, 169] width 41 height 6
drag, startPoint x: 612, startPoint y: 170, endPoint x: 607, endPoint y: 156, distance: 14.9
click at [359, 156] on div "Total $462.74" at bounding box center [580, 169] width 97 height 26
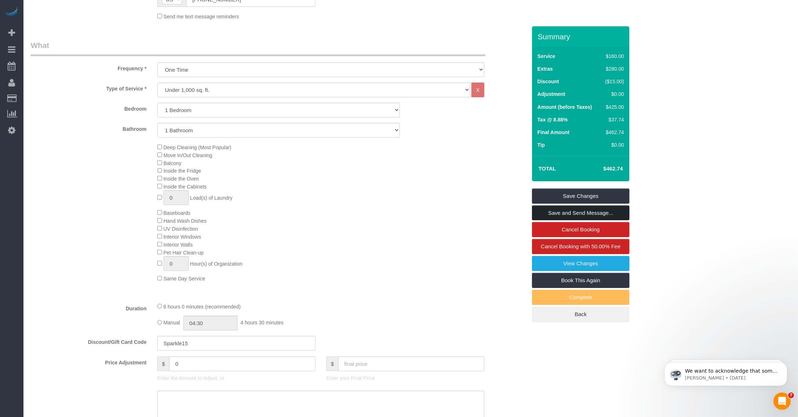
click at [359, 210] on link "Save and Send Message..." at bounding box center [580, 213] width 97 height 15
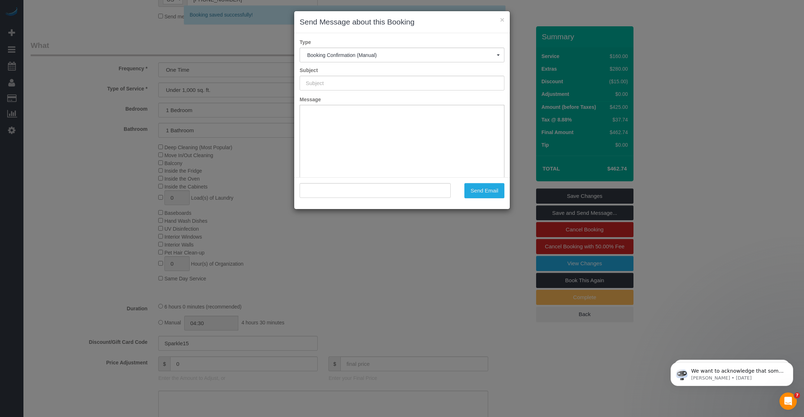
type input "Cleaning Confirmed for [DATE] 2:00pm"
type input ""[PERSON_NAME]" <[EMAIL_ADDRESS][PERSON_NAME][DOMAIN_NAME]>"
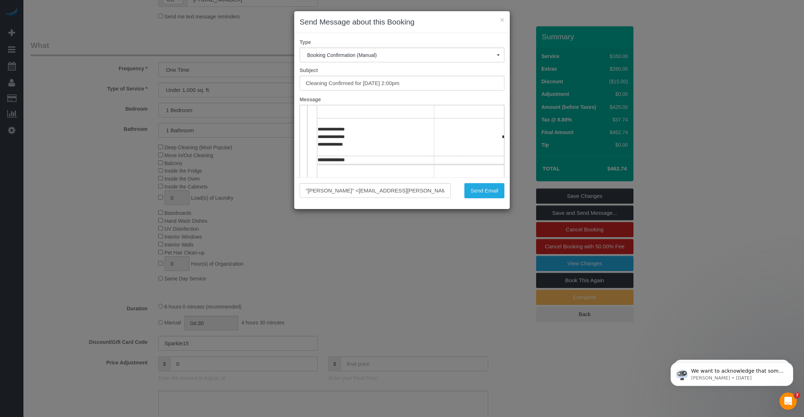
scroll to position [180, 0]
click at [359, 190] on button "Send Email" at bounding box center [485, 190] width 40 height 15
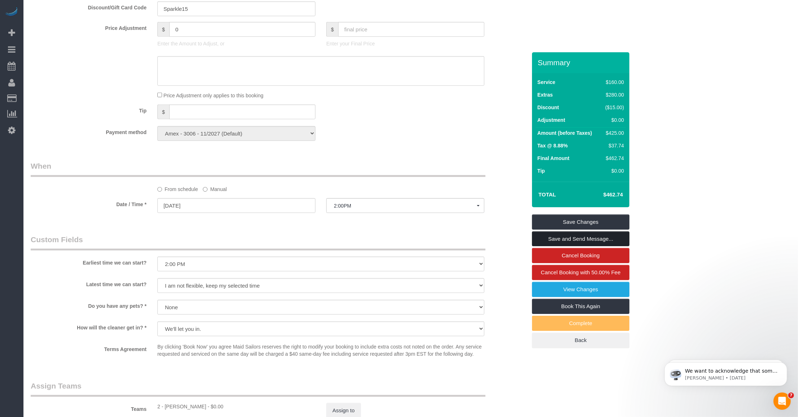
scroll to position [812, 0]
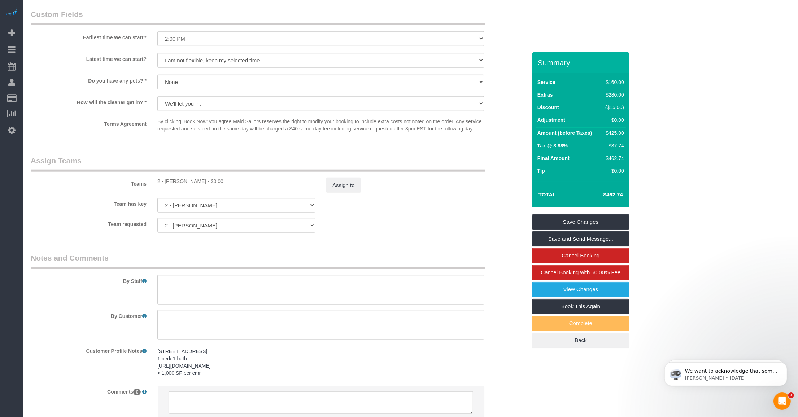
click at [171, 181] on div "2 - [PERSON_NAME] - $0.00" at bounding box center [236, 181] width 158 height 7
copy div "Alketa"
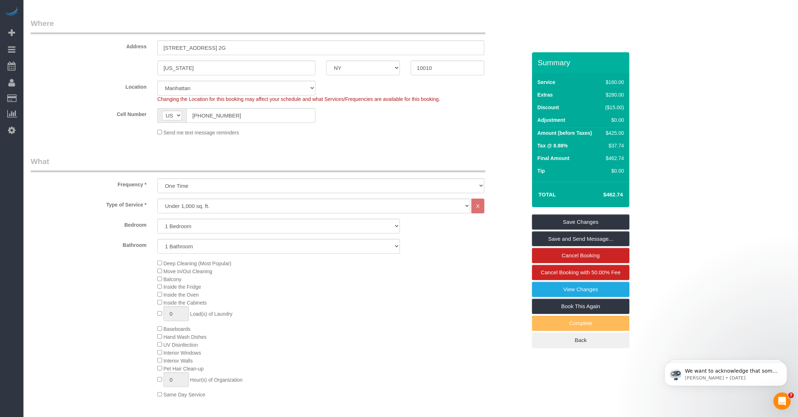
scroll to position [0, 0]
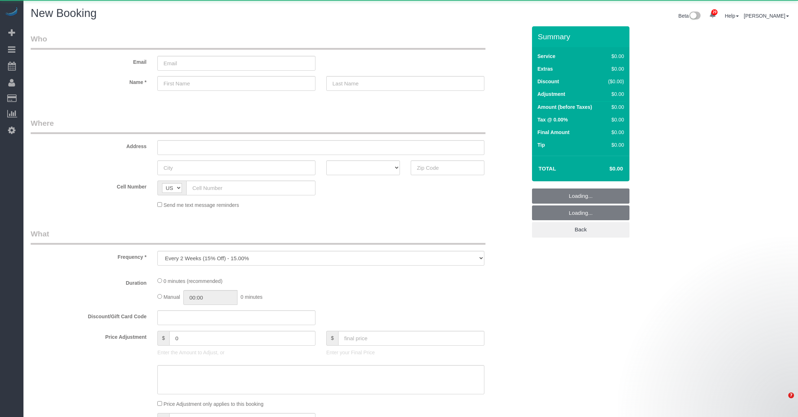
select select "number:89"
select select "number:90"
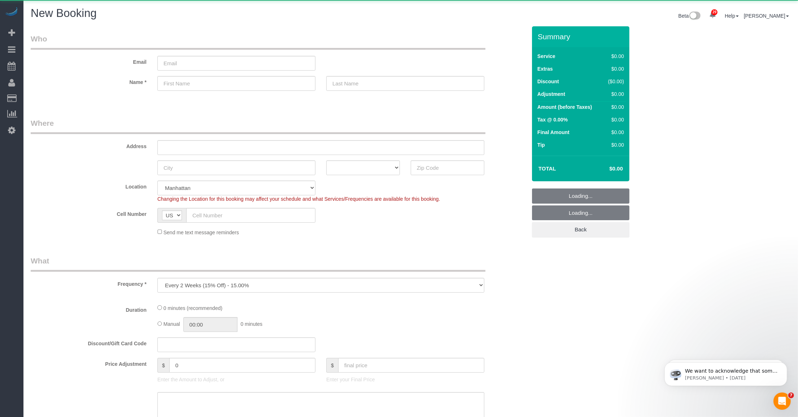
select select "object:2153"
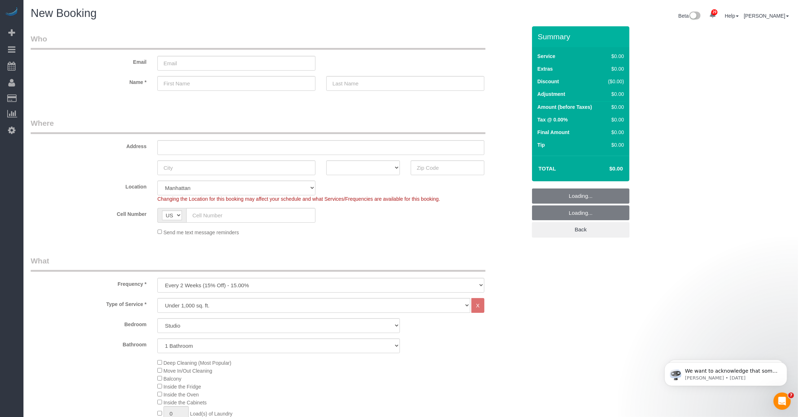
scroll to position [45, 0]
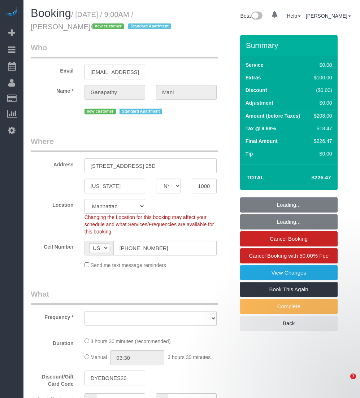
select select "NY"
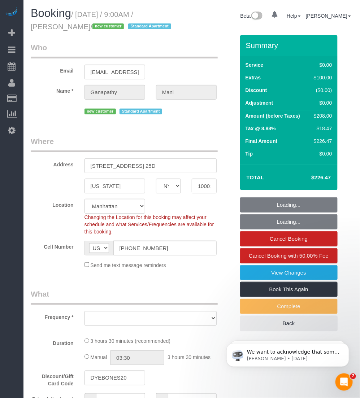
select select "string:stripe-pm_1SCOdM4VGloSiKo7YOiukZjS"
select select "object:1077"
select select "1"
select select "spot1"
select select "number:58"
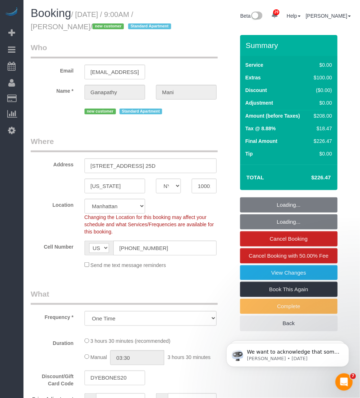
select select "number:69"
select select "number:15"
select select "number:7"
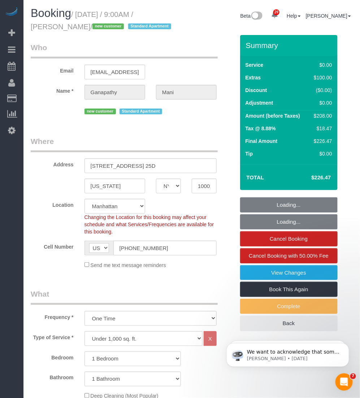
select select "1"
drag, startPoint x: 84, startPoint y: 24, endPoint x: 31, endPoint y: 26, distance: 53.1
click at [31, 26] on small "/ [DATE] / 9:00AM / [PERSON_NAME] / new customer Standard Apartment" at bounding box center [102, 20] width 142 height 20
copy small "[PERSON_NAME]"
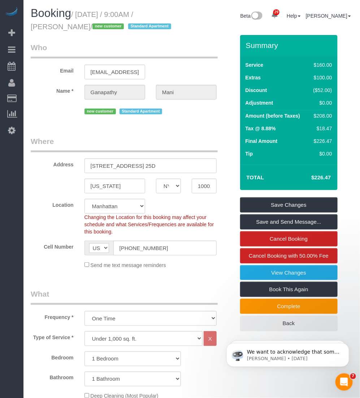
drag, startPoint x: 64, startPoint y: 16, endPoint x: 87, endPoint y: 15, distance: 22.7
click at [67, 16] on span "Booking" at bounding box center [51, 13] width 40 height 13
drag, startPoint x: 78, startPoint y: 14, endPoint x: 84, endPoint y: 23, distance: 11.1
click at [84, 23] on small "/ [DATE] / 9:00AM / [PERSON_NAME] / new customer Standard Apartment" at bounding box center [102, 20] width 142 height 20
copy small "[DATE] / 9:00AM / [PERSON_NAME]"
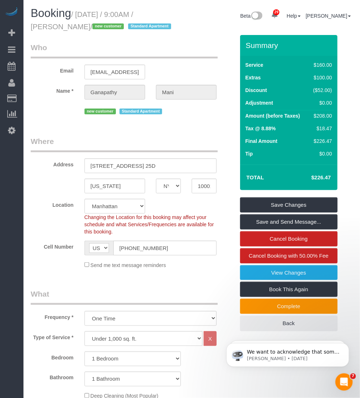
click at [71, 12] on span "Booking" at bounding box center [51, 13] width 40 height 13
drag, startPoint x: 80, startPoint y: 11, endPoint x: 82, endPoint y: 25, distance: 13.5
click at [82, 25] on small "/ [DATE] / 9:00AM / [PERSON_NAME] / new customer Standard Apartment" at bounding box center [102, 20] width 142 height 20
drag, startPoint x: 82, startPoint y: 25, endPoint x: 77, endPoint y: 23, distance: 5.2
click at [77, 23] on small "/ [DATE] / 9:00AM / [PERSON_NAME] / new customer Standard Apartment" at bounding box center [102, 20] width 142 height 20
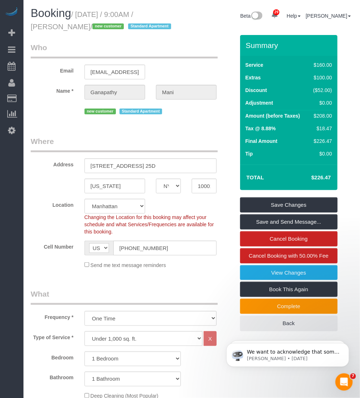
drag, startPoint x: 79, startPoint y: 13, endPoint x: 85, endPoint y: 22, distance: 10.8
click at [85, 22] on h1 "Booking / [DATE] / 9:00AM / [PERSON_NAME] / new customer Standard Apartment" at bounding box center [108, 19] width 155 height 25
copy small "[DATE] / 9:00AM / [PERSON_NAME]"
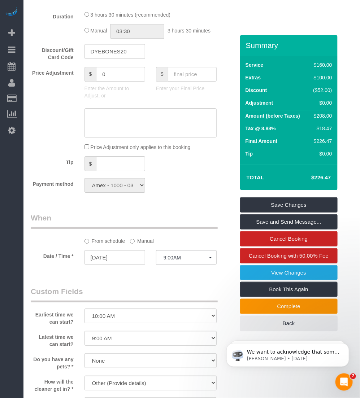
scroll to position [767, 0]
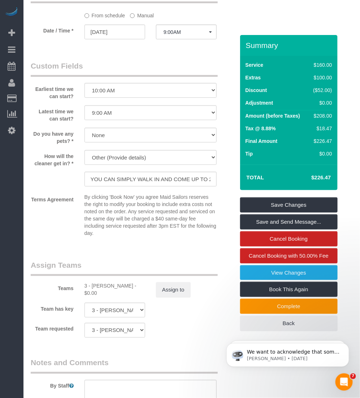
click at [98, 281] on div "Teams 3 - [PERSON_NAME] - $0.00 Assign to" at bounding box center [132, 279] width 215 height 38
copy div "Khady"
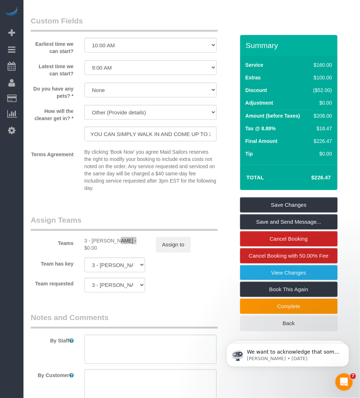
scroll to position [902, 0]
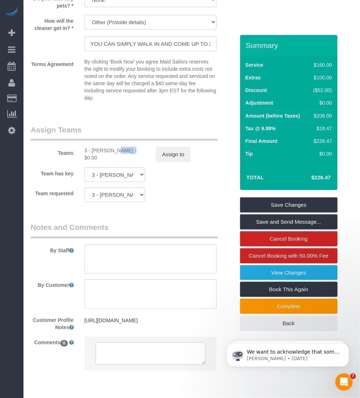
click at [97, 153] on div "3 - [PERSON_NAME] - $0.00" at bounding box center [114, 154] width 61 height 14
copy div "Khady"
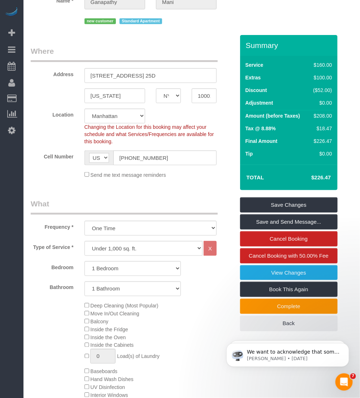
scroll to position [0, 0]
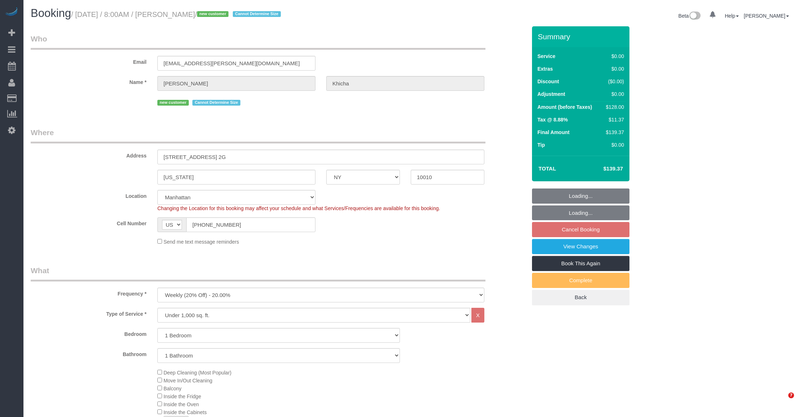
select select "NY"
select select "number:56"
select select "number:75"
select select "number:15"
select select "number:5"
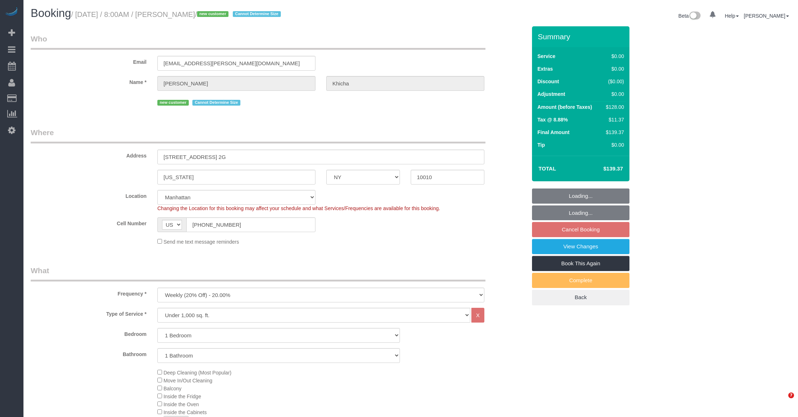
select select "object:1488"
select select "spot1"
select select "1"
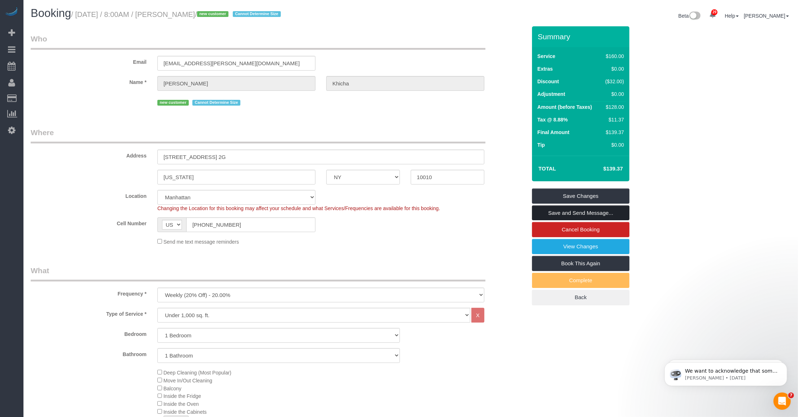
click at [596, 210] on link "Save and Send Message..." at bounding box center [580, 213] width 97 height 15
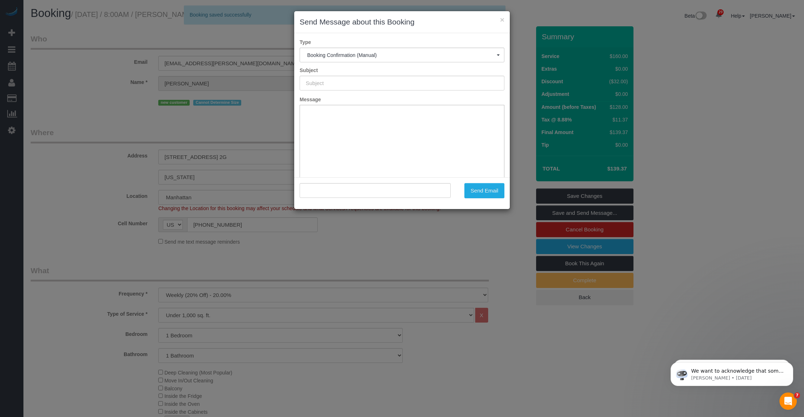
type input "Cleaning Confirmed for 10/03/2025 at 8:00am"
type input ""Sangeeta Khicha" <skhicha@cox.net>"
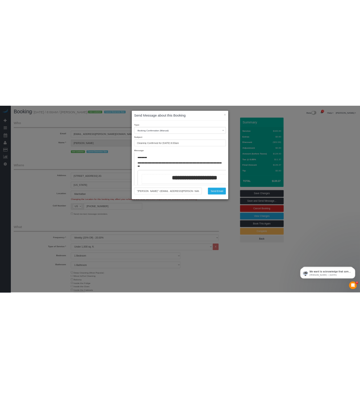
scroll to position [90, 0]
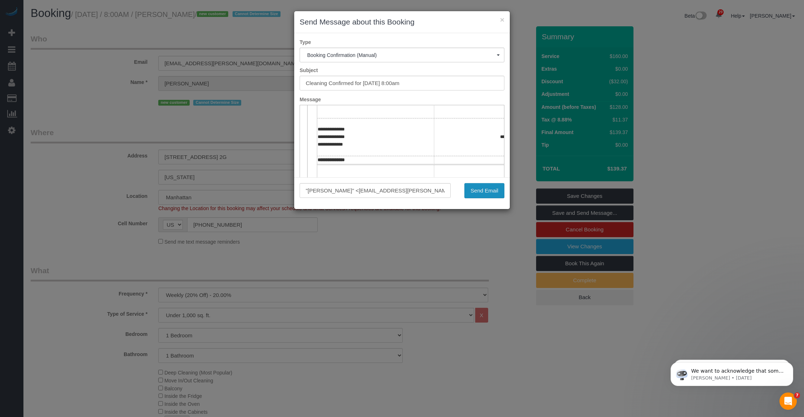
click at [487, 186] on button "Send Email" at bounding box center [485, 190] width 40 height 15
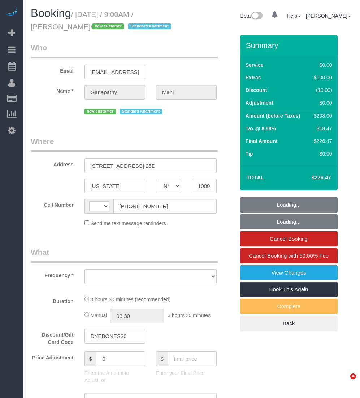
select select "NY"
select select "object:576"
select select "string:stripe-pm_1SCOdM4VGloSiKo7YOiukZjS"
select select "number:58"
select select "number:69"
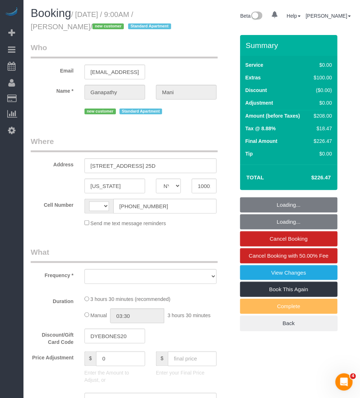
select select "number:15"
select select "number:7"
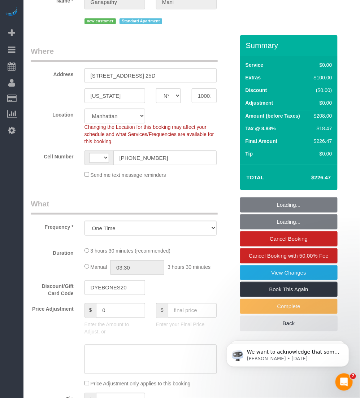
select select "1"
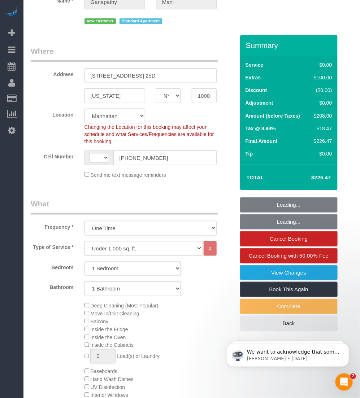
select select "string:[GEOGRAPHIC_DATA]"
select select "spot1"
select select "object:1500"
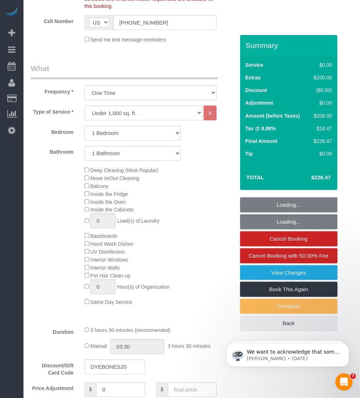
select select "1"
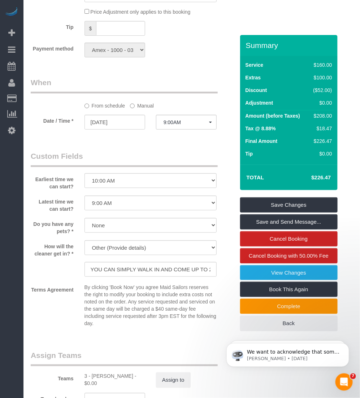
scroll to position [812, 0]
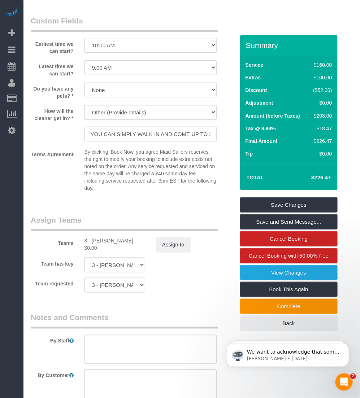
click at [121, 132] on input "YOU CAN SIMPLY WALK IN AND COME UP TO 25TH FLOOR AND 25D IS THE APPARTMENT" at bounding box center [150, 134] width 132 height 15
click at [97, 134] on input "YOU CAN SIMPLY WALK IN AND COME UP TO 25TH FLOOR AND 25D IS THE APPARTMENT" at bounding box center [150, 134] width 132 height 15
click at [150, 136] on input "YOU CAN SIMPLY WALK IN AND COME UP TO 25TH FLOOR AND 25D IS THE APPARTMENT" at bounding box center [150, 134] width 132 height 15
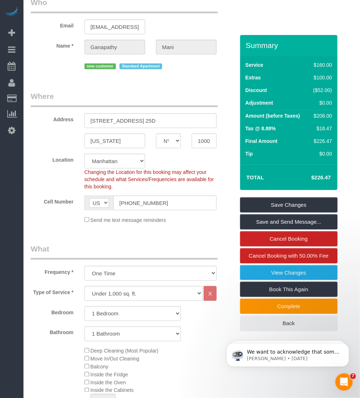
scroll to position [0, 0]
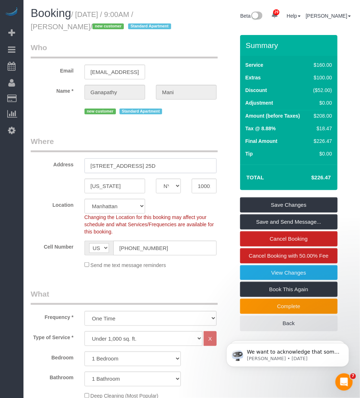
drag, startPoint x: 141, startPoint y: 163, endPoint x: 173, endPoint y: 164, distance: 31.8
click at [173, 164] on input "777 6th Avenue, Apt. 25D" at bounding box center [150, 165] width 132 height 15
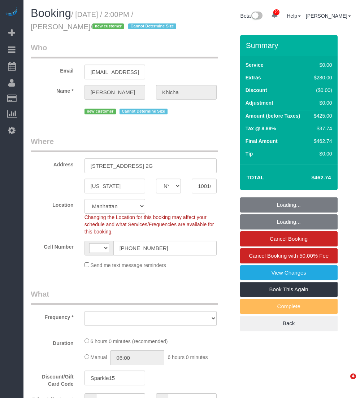
select select "NY"
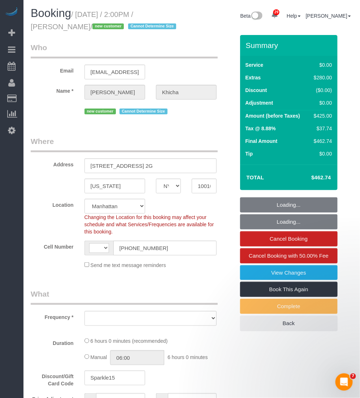
select select "string:US"
select select "number:62"
select select "number:90"
select select "number:15"
select select "number:5"
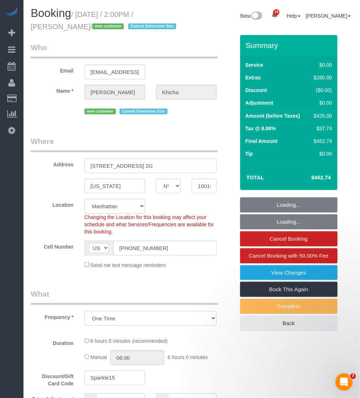
select select "object:970"
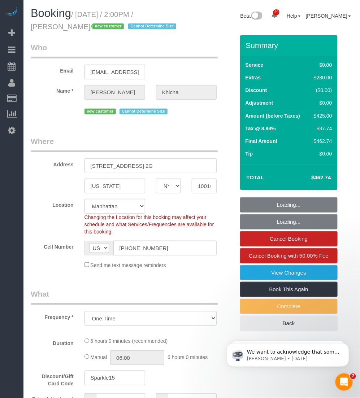
select select "string:stripe-pm_1SAdRf4VGloSiKo7zYrfcx6t"
select select "spot1"
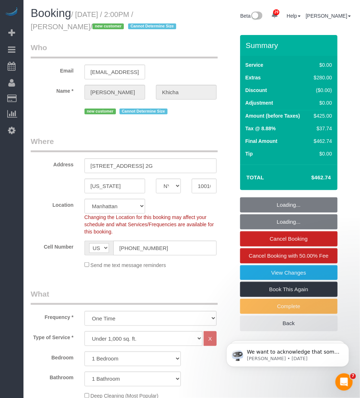
select select "object:1500"
select select "1"
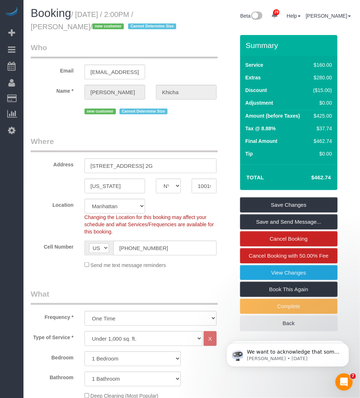
click at [49, 30] on small "/ September 29, 2025 / 2:00PM / Sangeeta Khicha / new customer Cannot Determine…" at bounding box center [105, 20] width 148 height 20
copy small "Sangeeta"
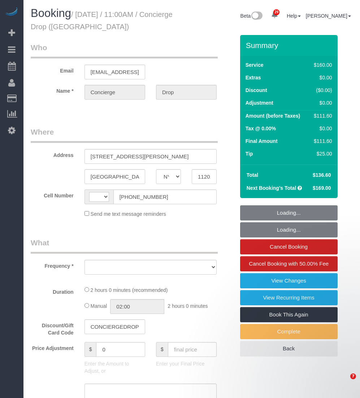
select select "NY"
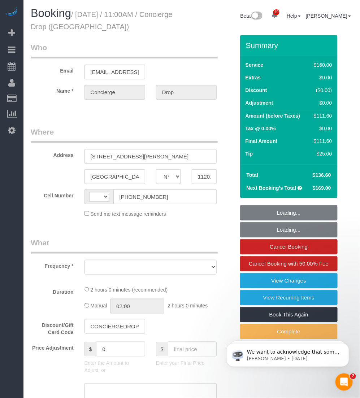
select select "string:[GEOGRAPHIC_DATA]"
select select "string:stripe-pm_1RaQn24VGloSiKo7zeOF73Wj"
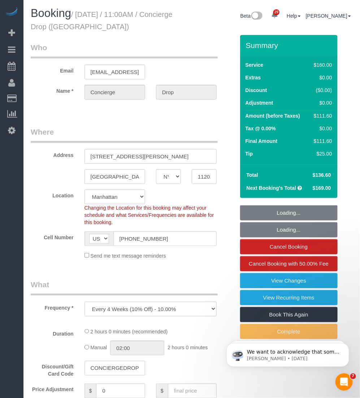
select select "object:817"
select select "spot1"
select select "number:89"
select select "number:90"
select select "number:15"
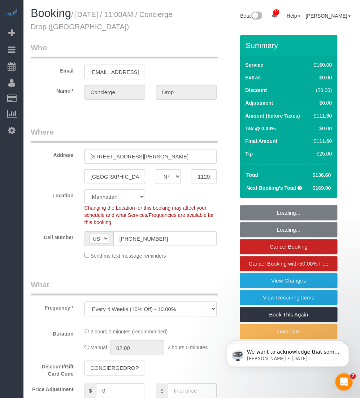
select select "number:6"
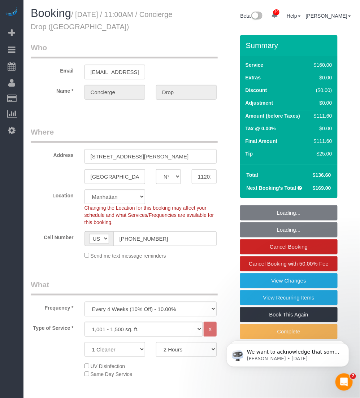
select select "object:1473"
drag, startPoint x: 79, startPoint y: 12, endPoint x: 132, endPoint y: 29, distance: 55.1
click at [132, 29] on h1 "Booking / [DATE] / 11:00AM / Concierge Drop ([GEOGRAPHIC_DATA])" at bounding box center [108, 19] width 155 height 25
copy small "[DATE] / 11:00AM / Concierge Drop ([GEOGRAPHIC_DATA])"
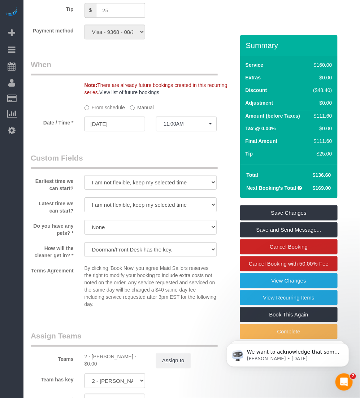
scroll to position [676, 0]
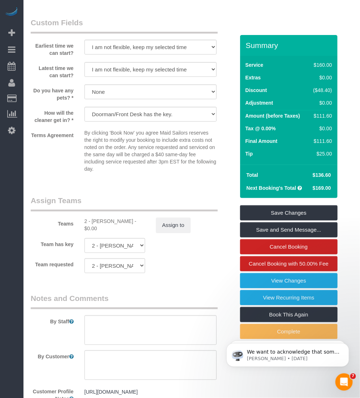
click at [97, 219] on div "2 - [PERSON_NAME] - $0.00" at bounding box center [114, 225] width 61 height 14
copy div "[PERSON_NAME]"
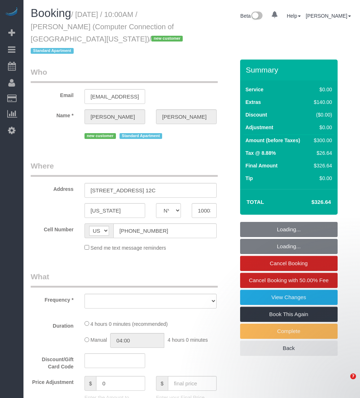
select select "NY"
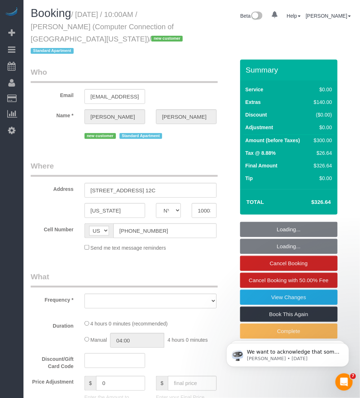
select select "object:823"
select select "string:stripe-pm_1SACYU4VGloSiKo7ttLd1TkM"
select select "1"
select select "number:56"
select select "number:72"
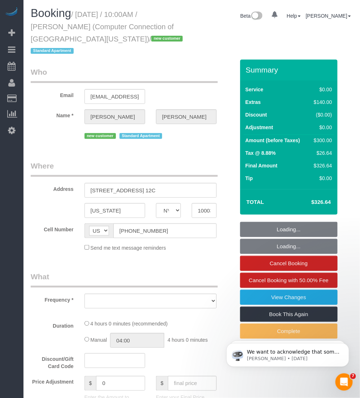
select select "number:15"
select select "number:6"
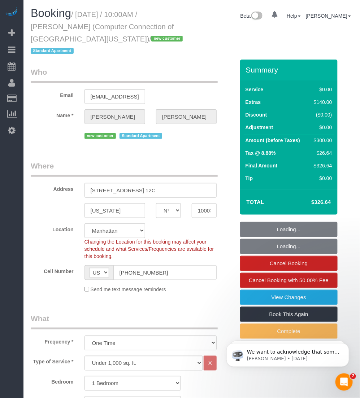
select select "object:1077"
select select "spot1"
select select "1"
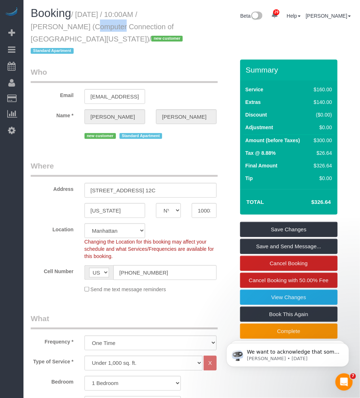
drag, startPoint x: 61, startPoint y: 27, endPoint x: 28, endPoint y: 27, distance: 32.5
click at [28, 27] on div "Booking / [DATE] / 10:00AM / [PERSON_NAME] (Computer Connection of [GEOGRAPHIC_…" at bounding box center [108, 33] width 166 height 52
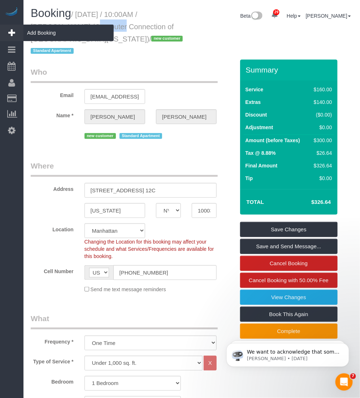
copy small "[PERSON_NAME]"
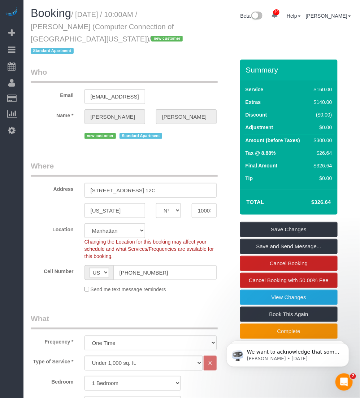
click at [72, 20] on h1 "Booking / [DATE] / 10:00AM / [PERSON_NAME] (Computer Connection of [GEOGRAPHIC_…" at bounding box center [108, 31] width 155 height 49
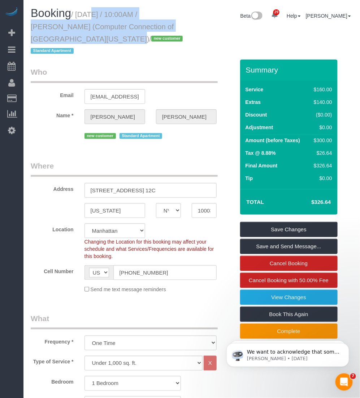
drag, startPoint x: 78, startPoint y: 12, endPoint x: 47, endPoint y: 38, distance: 40.7
click at [47, 38] on small "/ [DATE] / 10:00AM / [PERSON_NAME] (Computer Connection of [GEOGRAPHIC_DATA][US…" at bounding box center [108, 32] width 154 height 45
copy small "[DATE] / 10:00AM / [PERSON_NAME] (Computer Connection of [GEOGRAPHIC_DATA][US_S…"
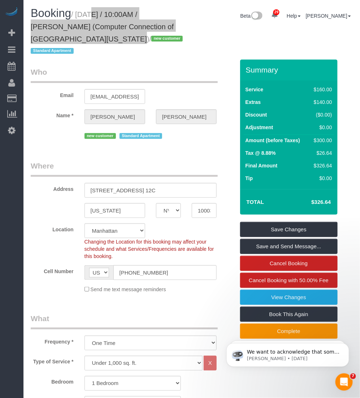
scroll to position [90, 0]
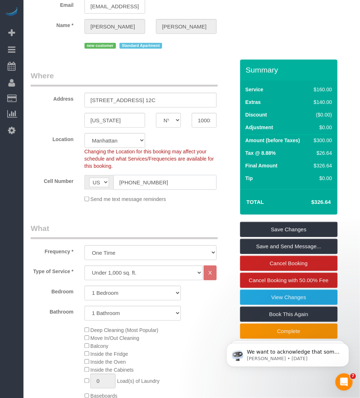
click at [136, 175] on input "[PHONE_NUMBER]" at bounding box center [164, 182] width 103 height 15
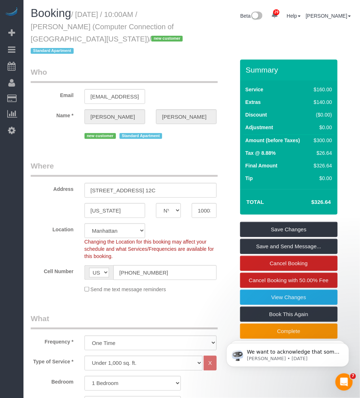
click at [38, 24] on small "/ [DATE] / 10:00AM / [PERSON_NAME] (Computer Connection of [GEOGRAPHIC_DATA][US…" at bounding box center [108, 32] width 154 height 45
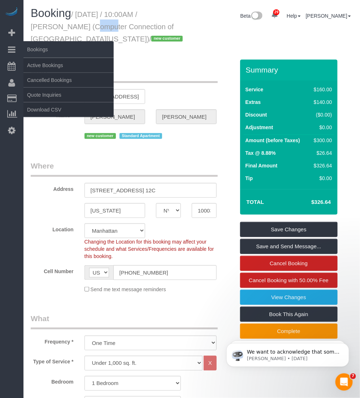
copy small "[PERSON_NAME]"
